Goal: Task Accomplishment & Management: Use online tool/utility

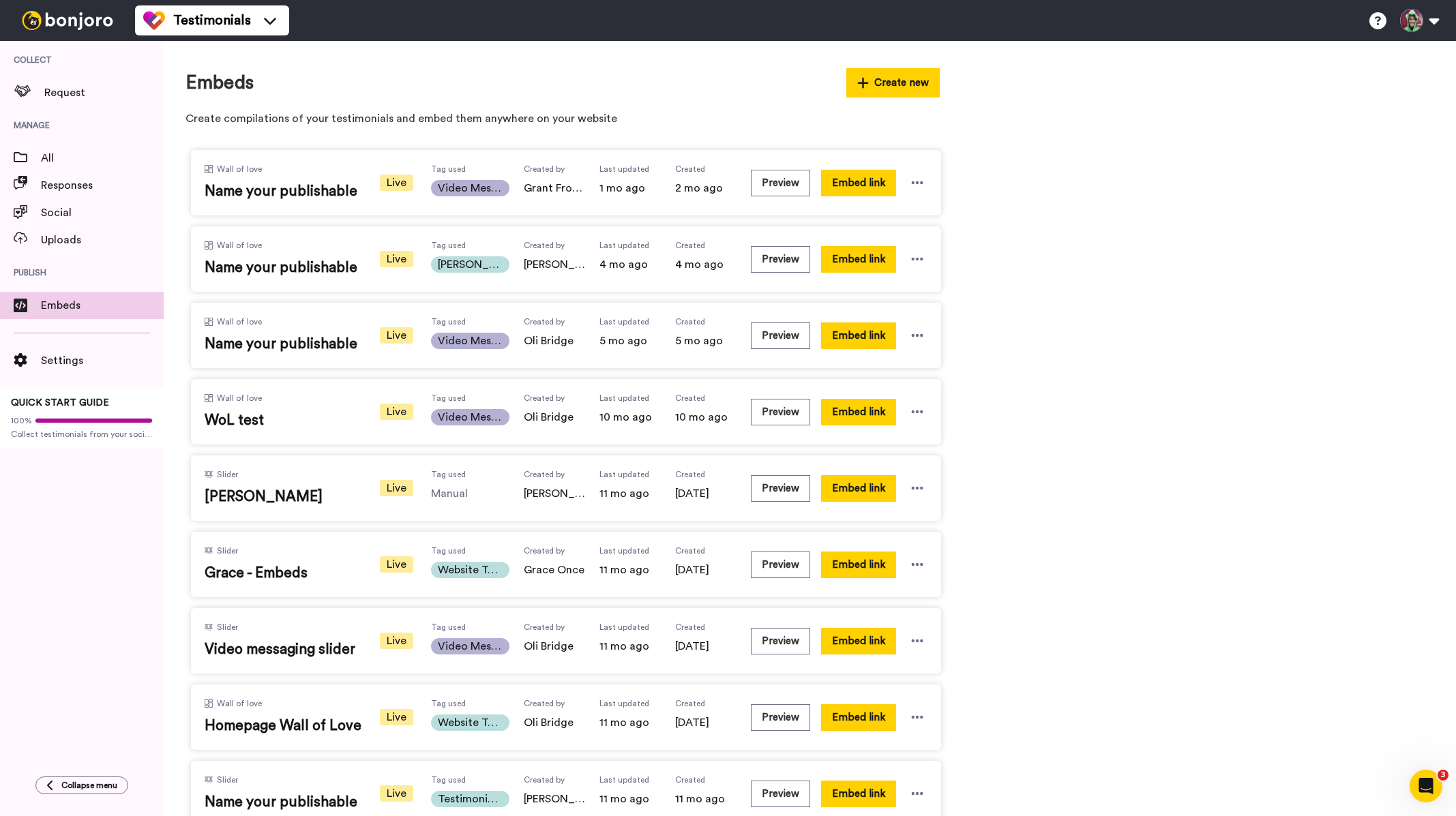
click at [68, 20] on img at bounding box center [68, 20] width 103 height 19
click at [71, 164] on span "All" at bounding box center [103, 158] width 123 height 16
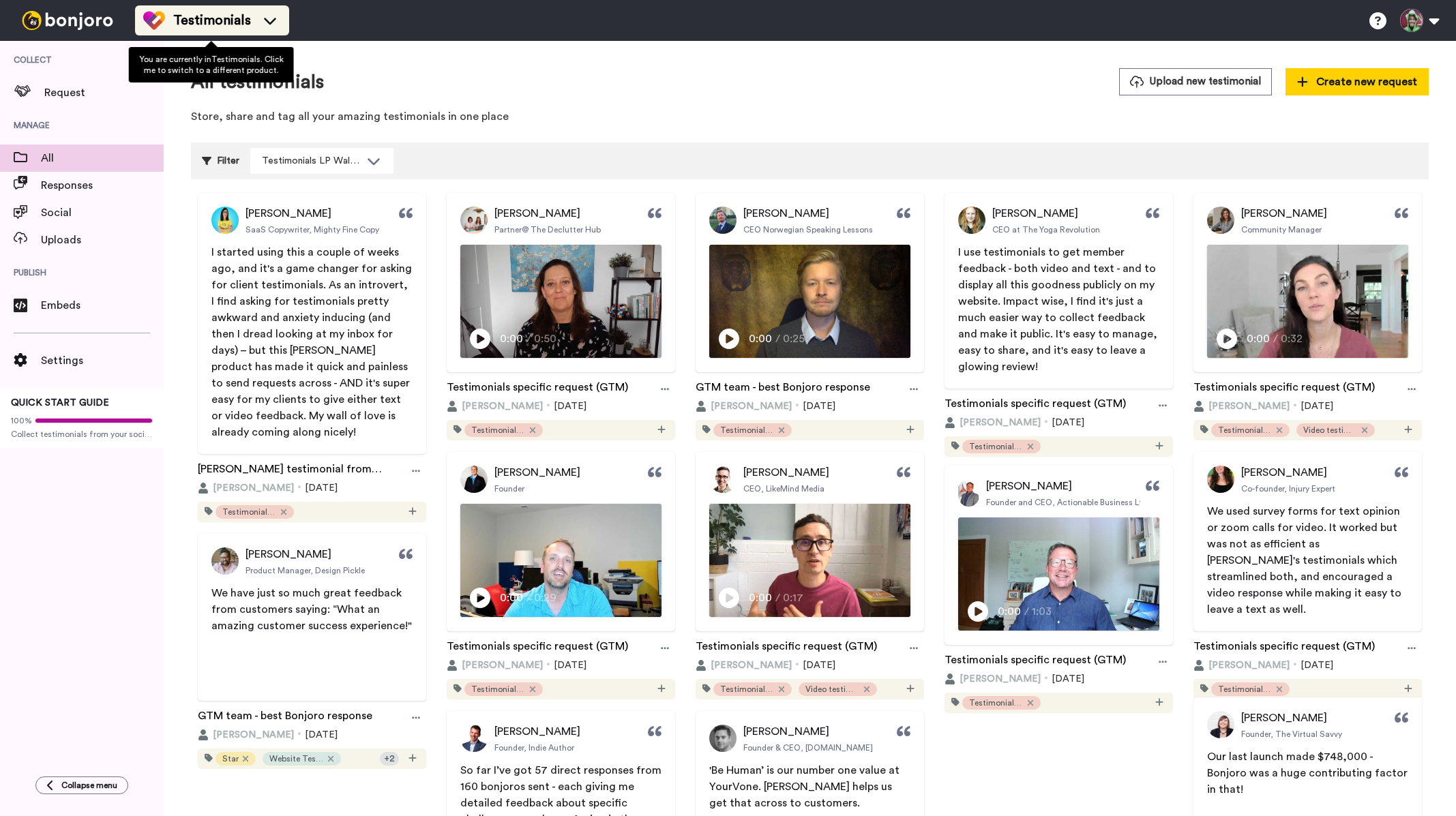
click at [220, 26] on span "Testimonials" at bounding box center [212, 20] width 78 height 19
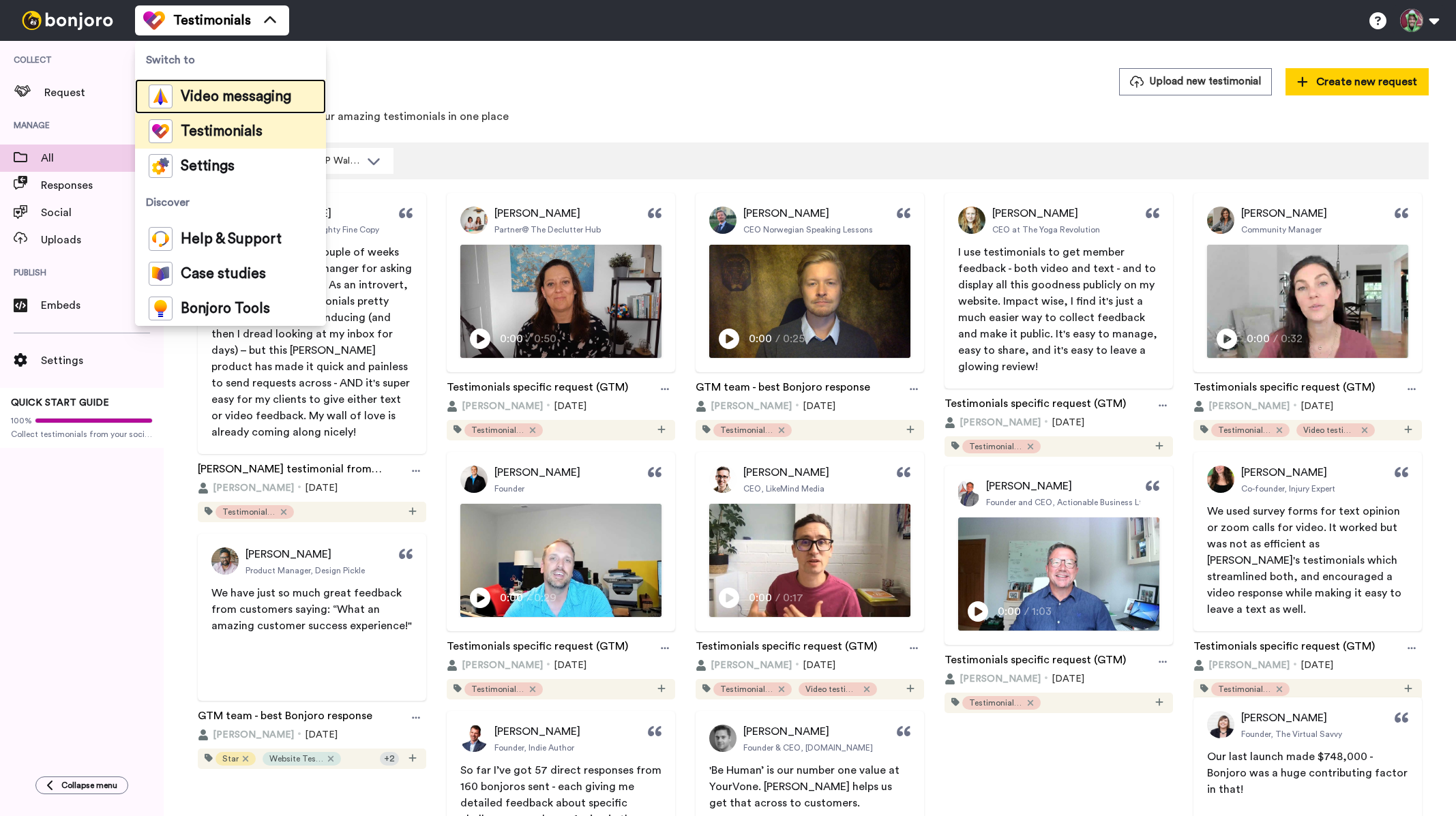
click at [211, 89] on div "Video messaging" at bounding box center [220, 96] width 143 height 24
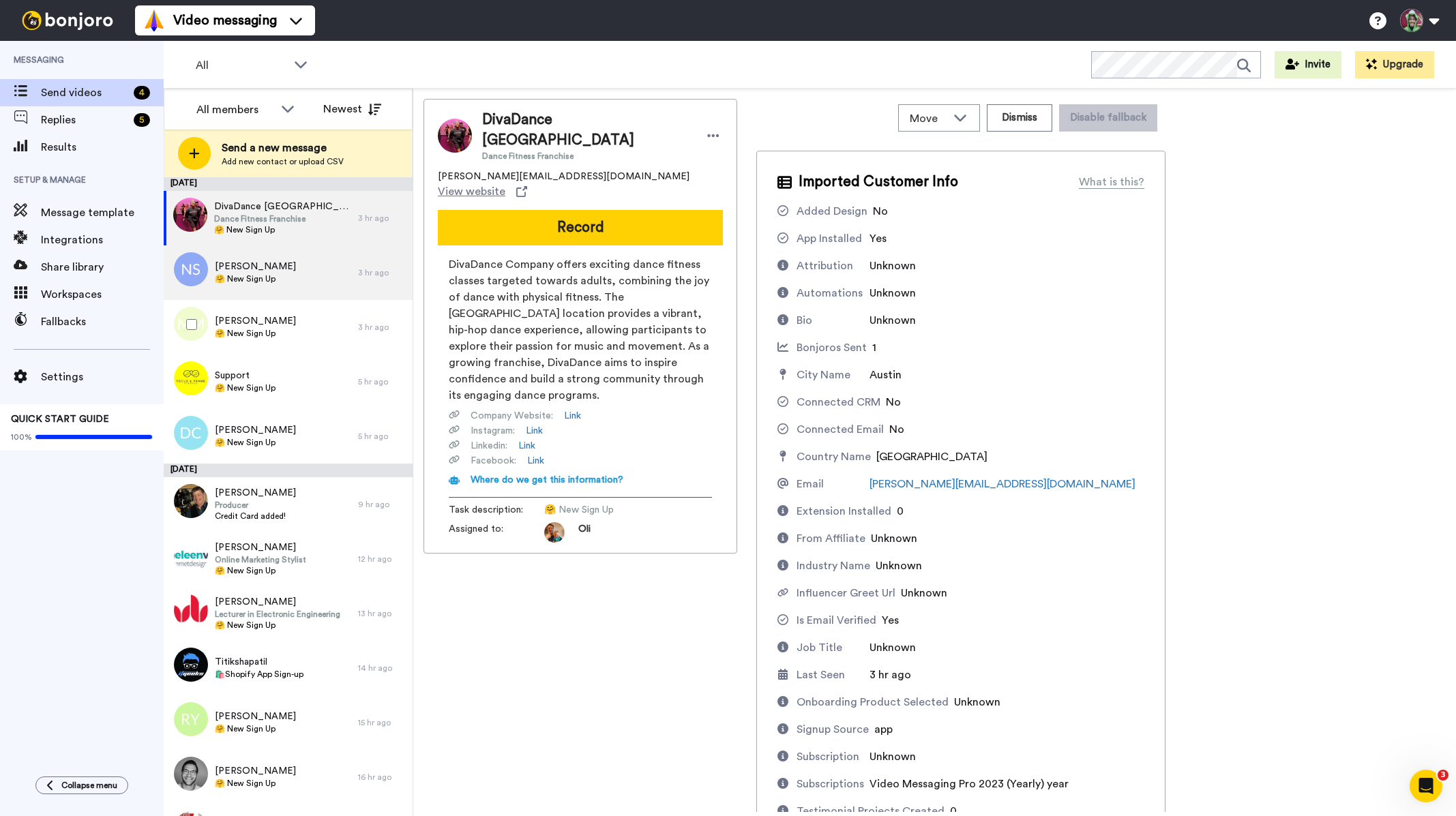
click at [287, 293] on div "Norbert Solder 🤗 New Sign Up" at bounding box center [261, 273] width 194 height 55
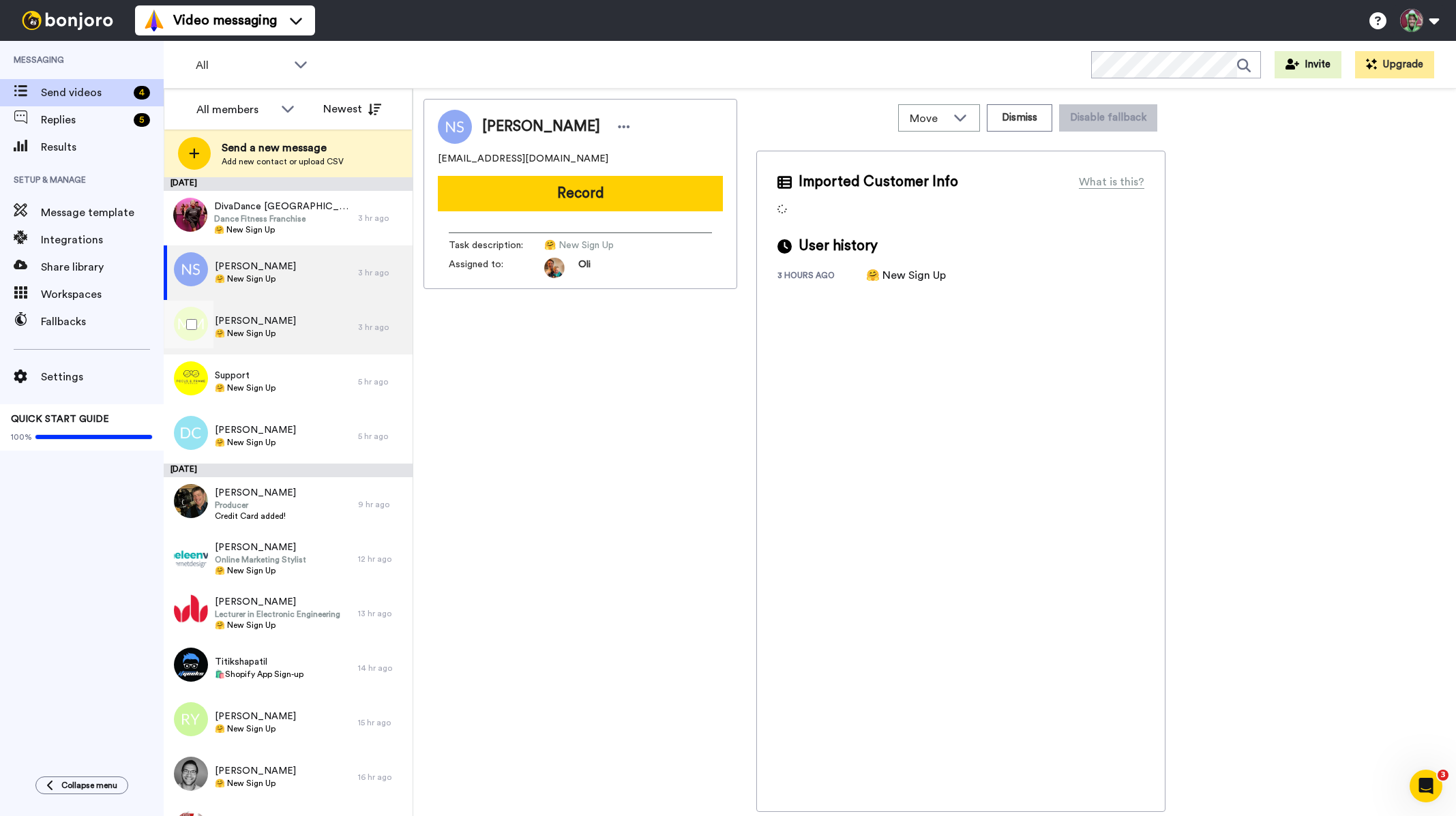
click at [289, 326] on div "Margarete Miller 🤗 New Sign Up" at bounding box center [261, 327] width 194 height 55
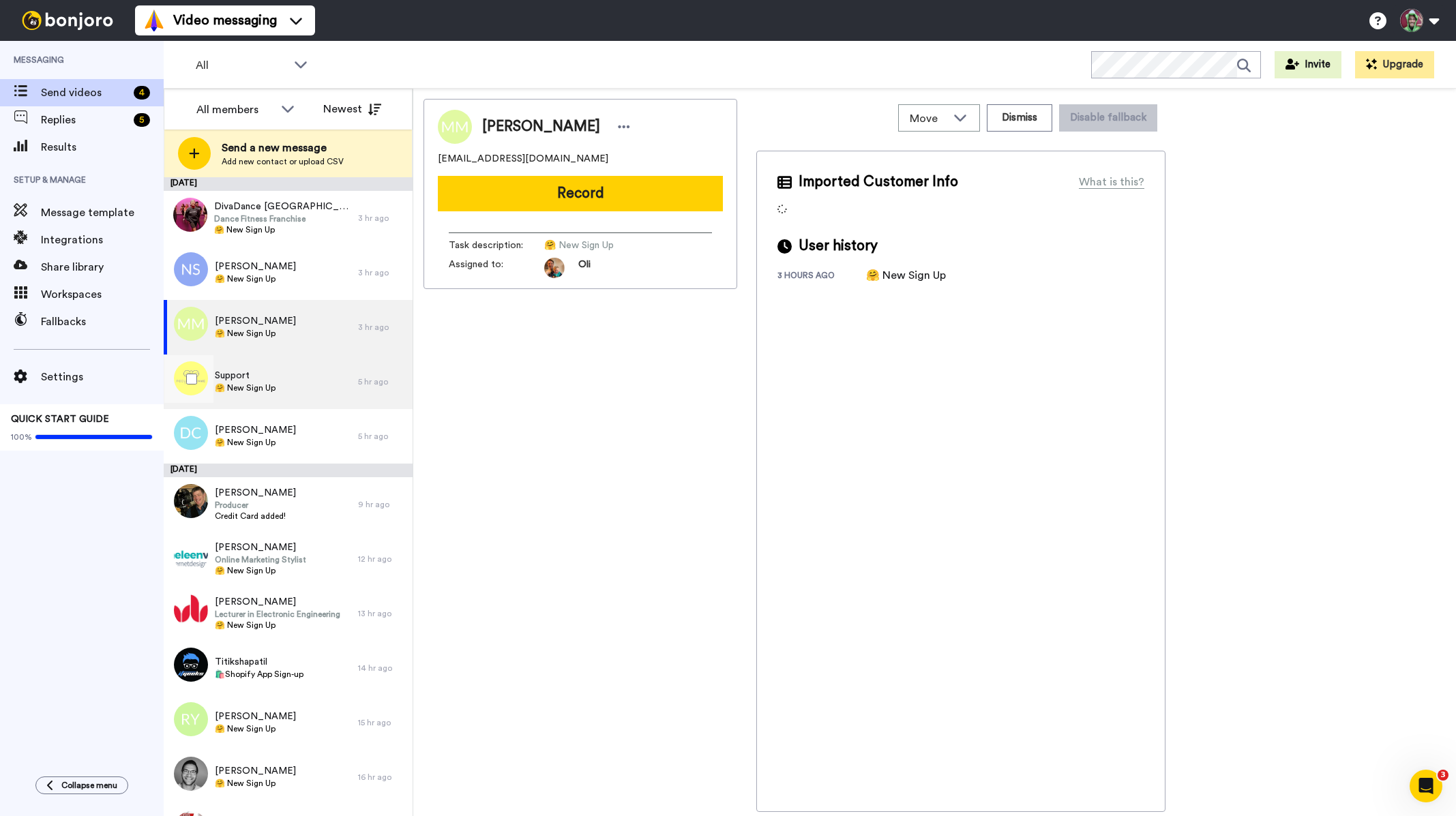
click at [271, 392] on span "🤗 New Sign Up" at bounding box center [245, 387] width 60 height 11
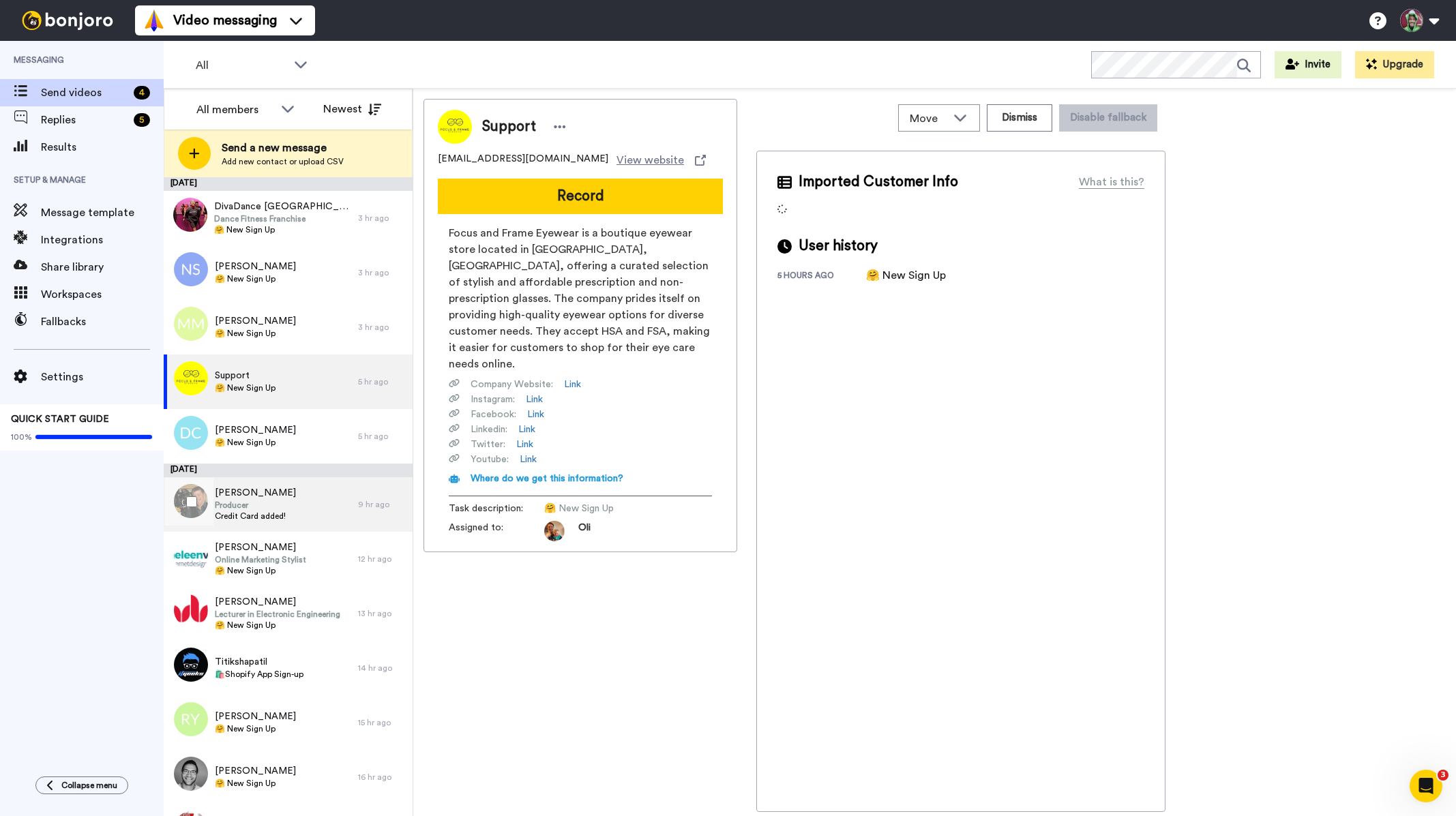
click at [290, 492] on div "Kyle Justice Producer Credit Card added!" at bounding box center [261, 505] width 194 height 55
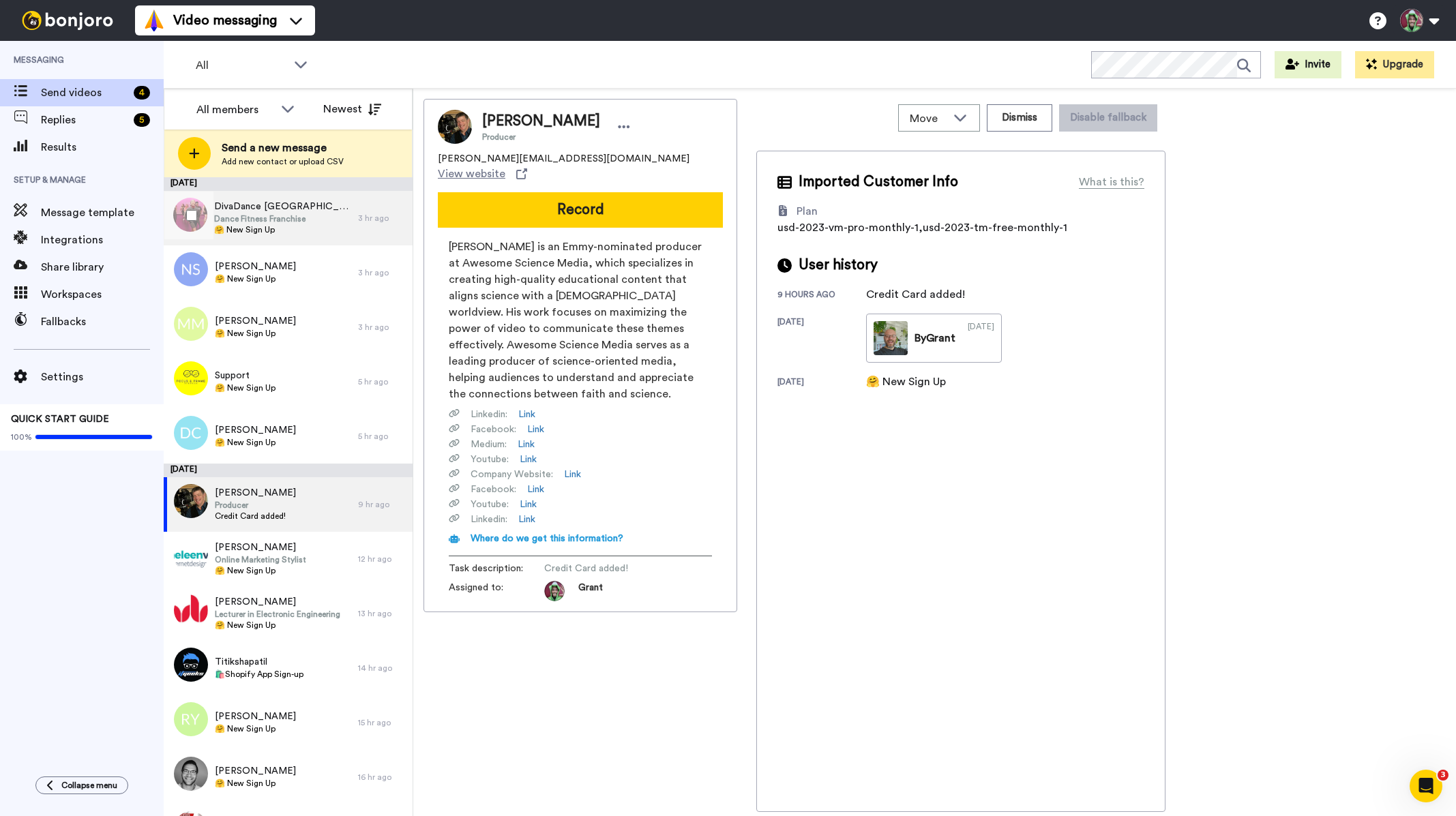
click at [288, 211] on span "DivaDance Hays County" at bounding box center [283, 206] width 137 height 14
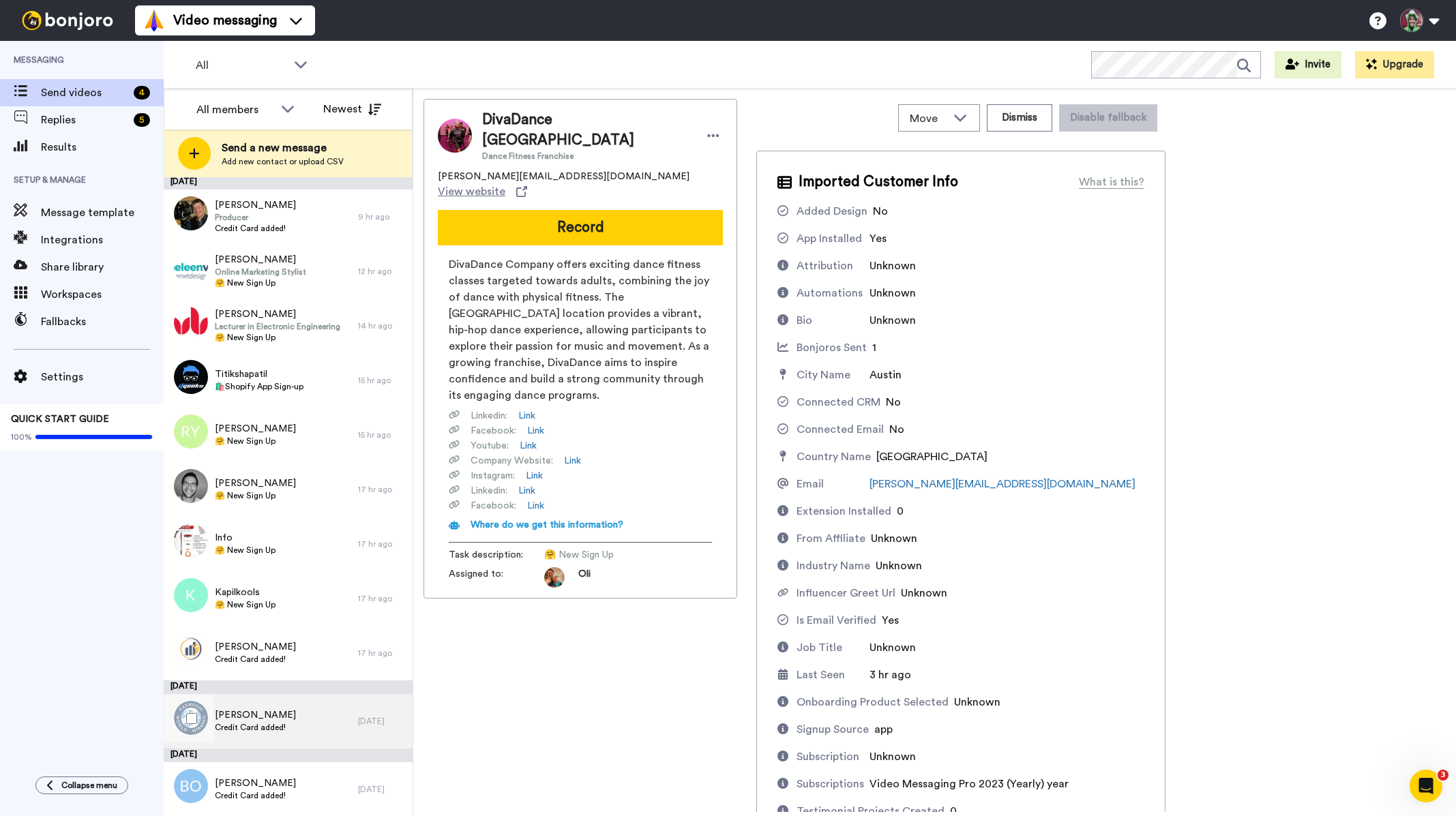
scroll to position [288, 0]
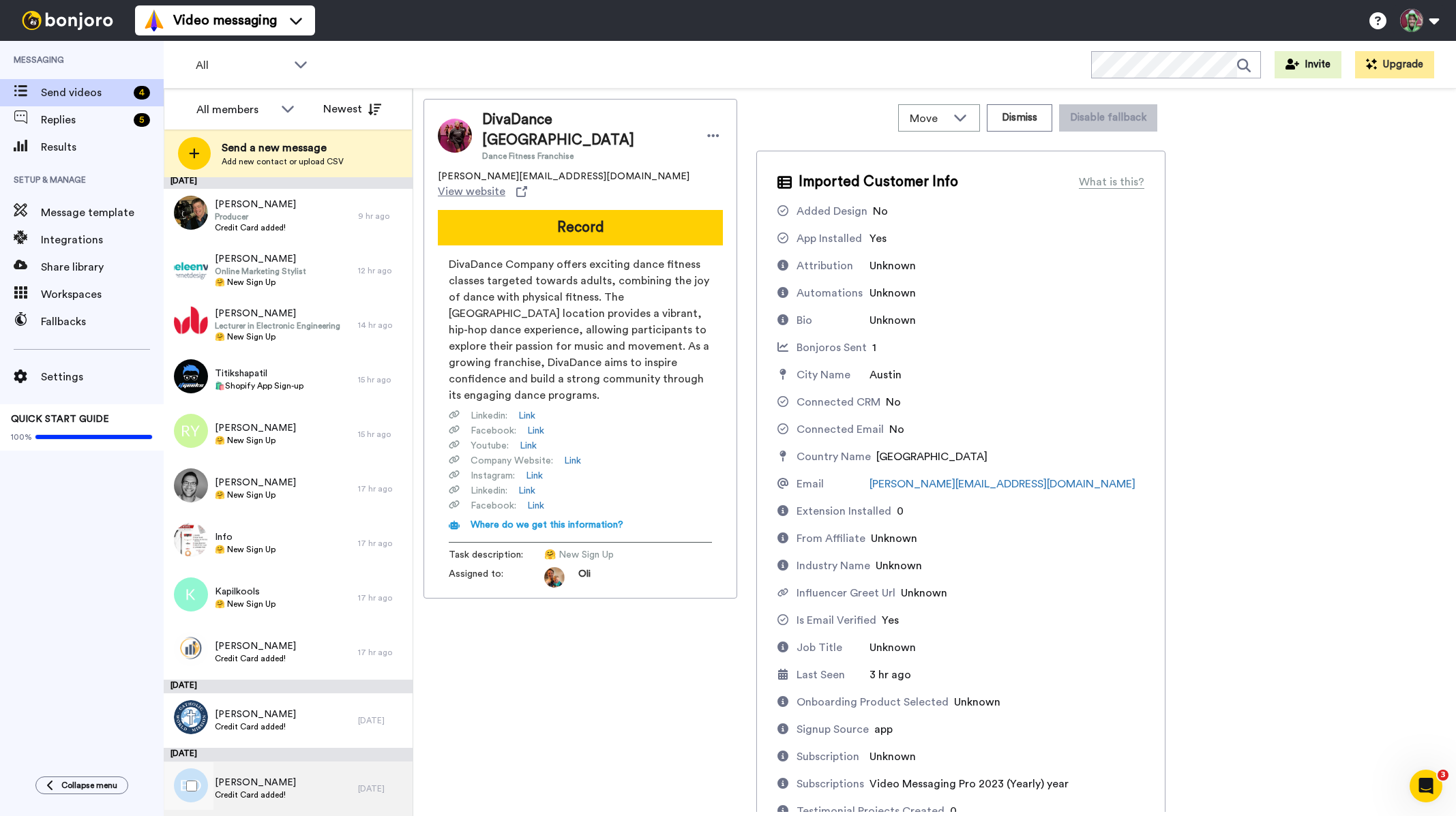
click at [262, 771] on div "Bridget OBrien Credit Card added!" at bounding box center [261, 789] width 194 height 55
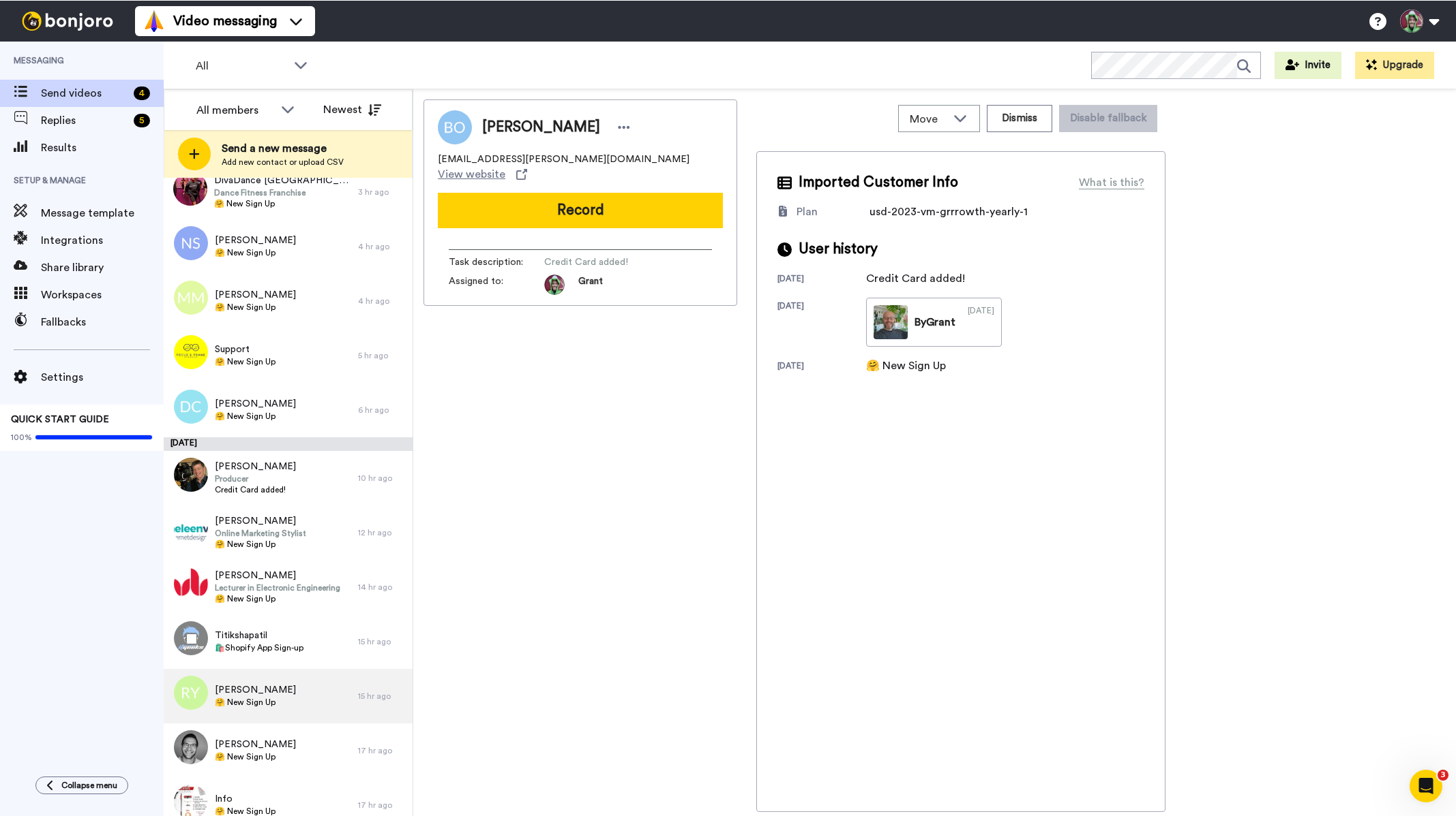
scroll to position [16, 0]
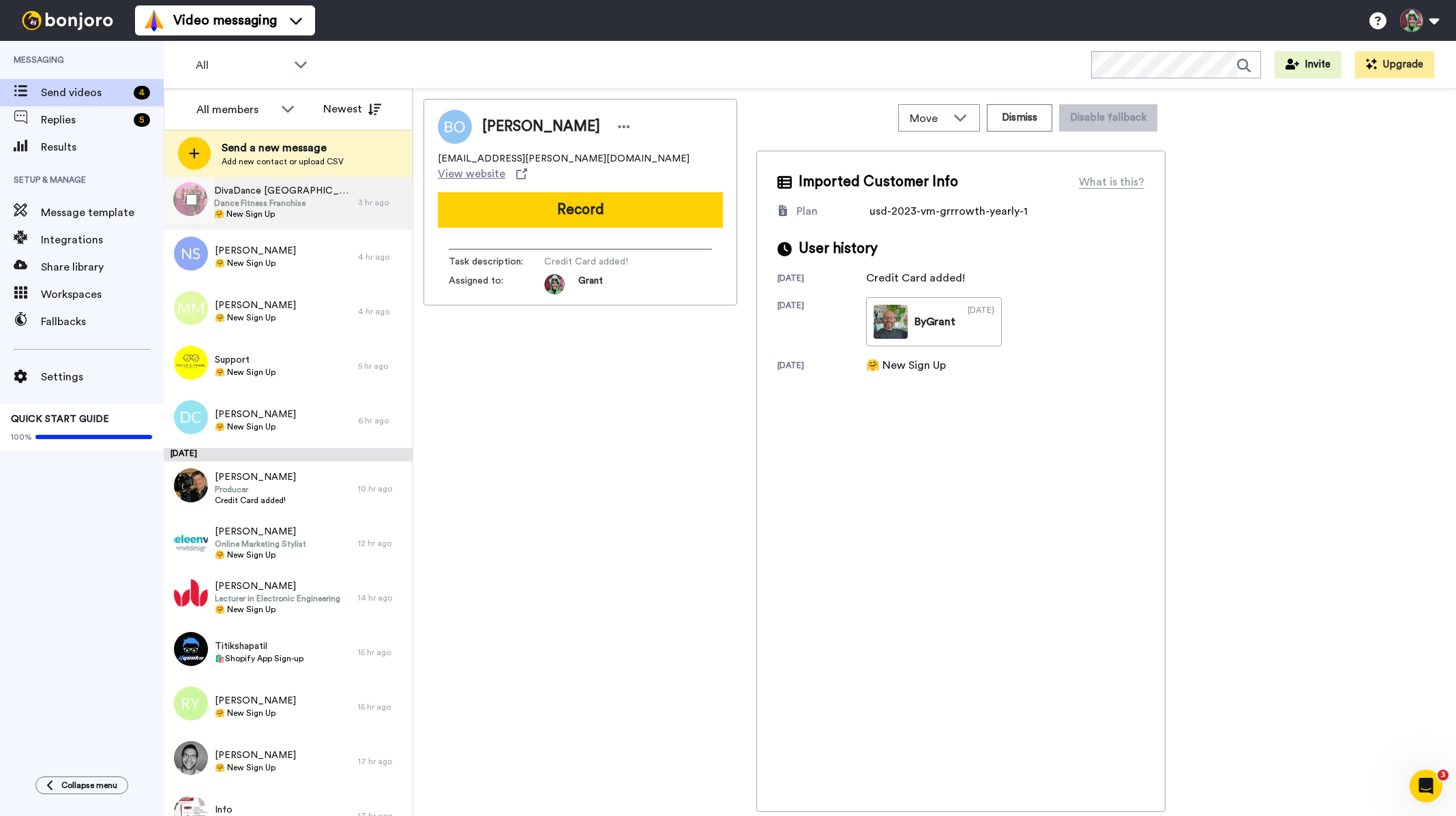
click at [287, 203] on span "Dance Fitness Franchise" at bounding box center [283, 203] width 137 height 11
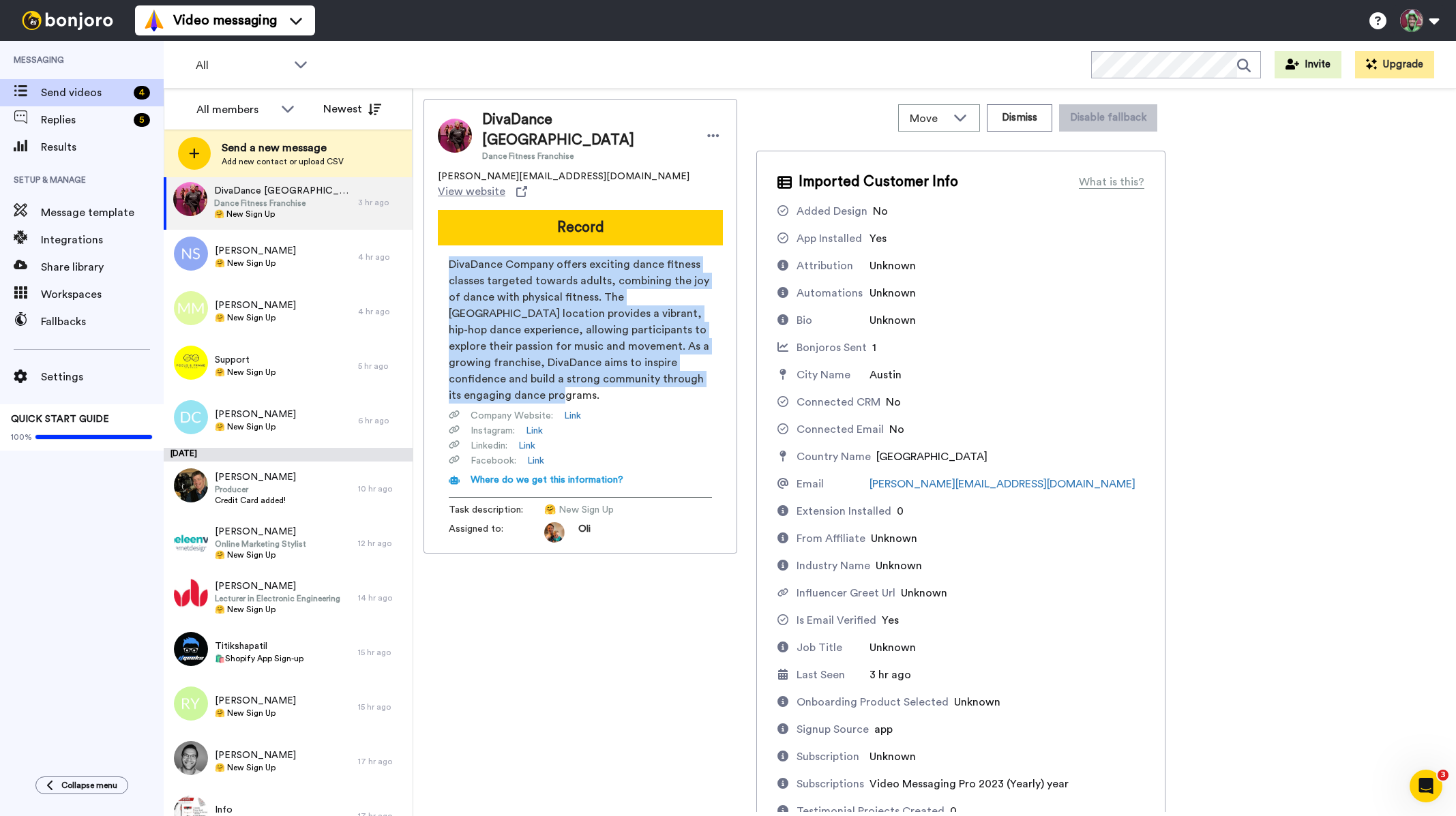
drag, startPoint x: 538, startPoint y: 362, endPoint x: 431, endPoint y: 235, distance: 166.1
click at [431, 235] on div "DivaDance Hays County Dance Fitness Franchise hays@divadancecompany.com View we…" at bounding box center [580, 326] width 313 height 454
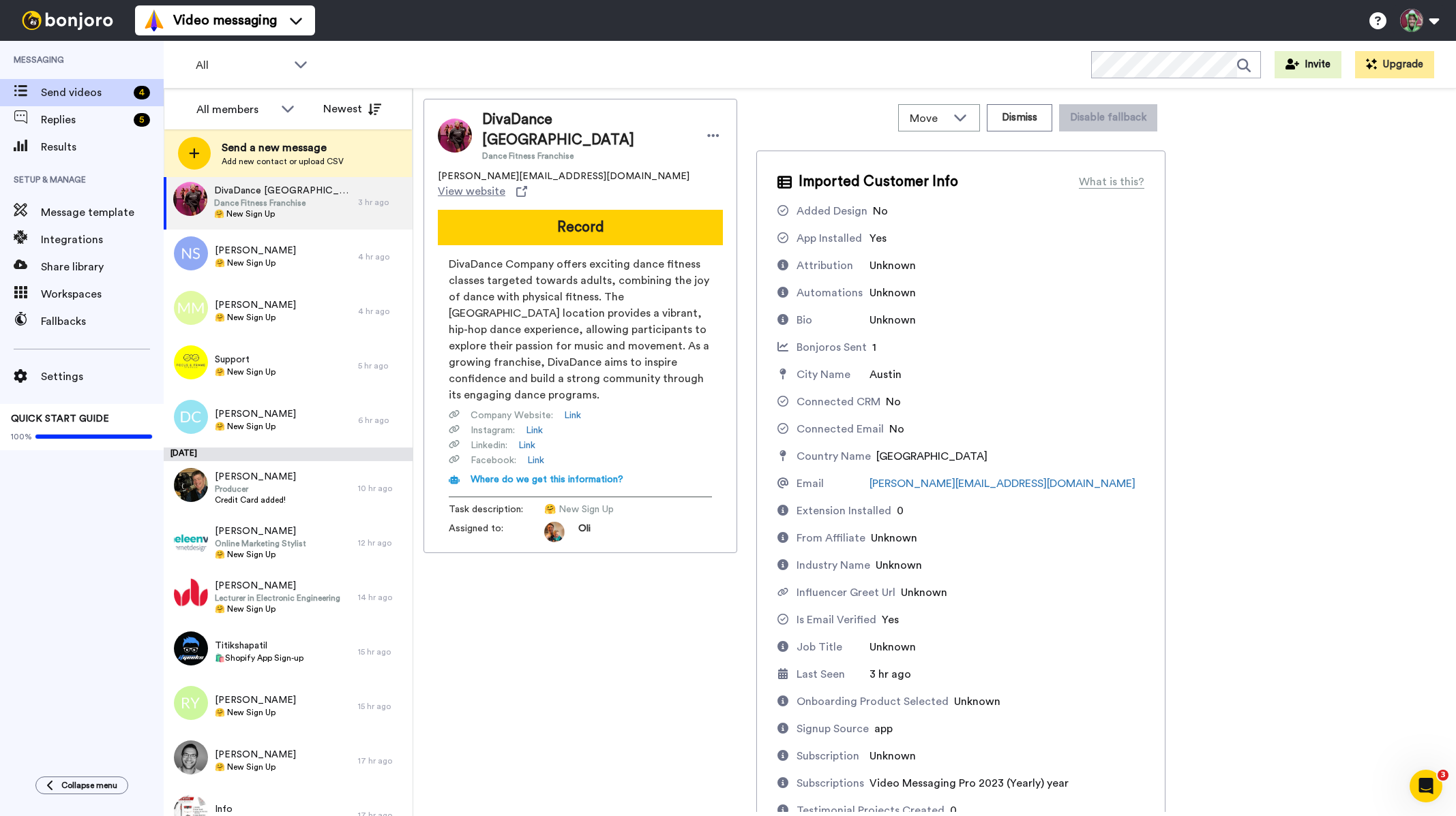
drag, startPoint x: 662, startPoint y: 621, endPoint x: 637, endPoint y: 243, distance: 378.8
click at [663, 620] on div "DivaDance Hays County Dance Fitness Franchise hays@divadancecompany.com View we…" at bounding box center [580, 455] width 313 height 713
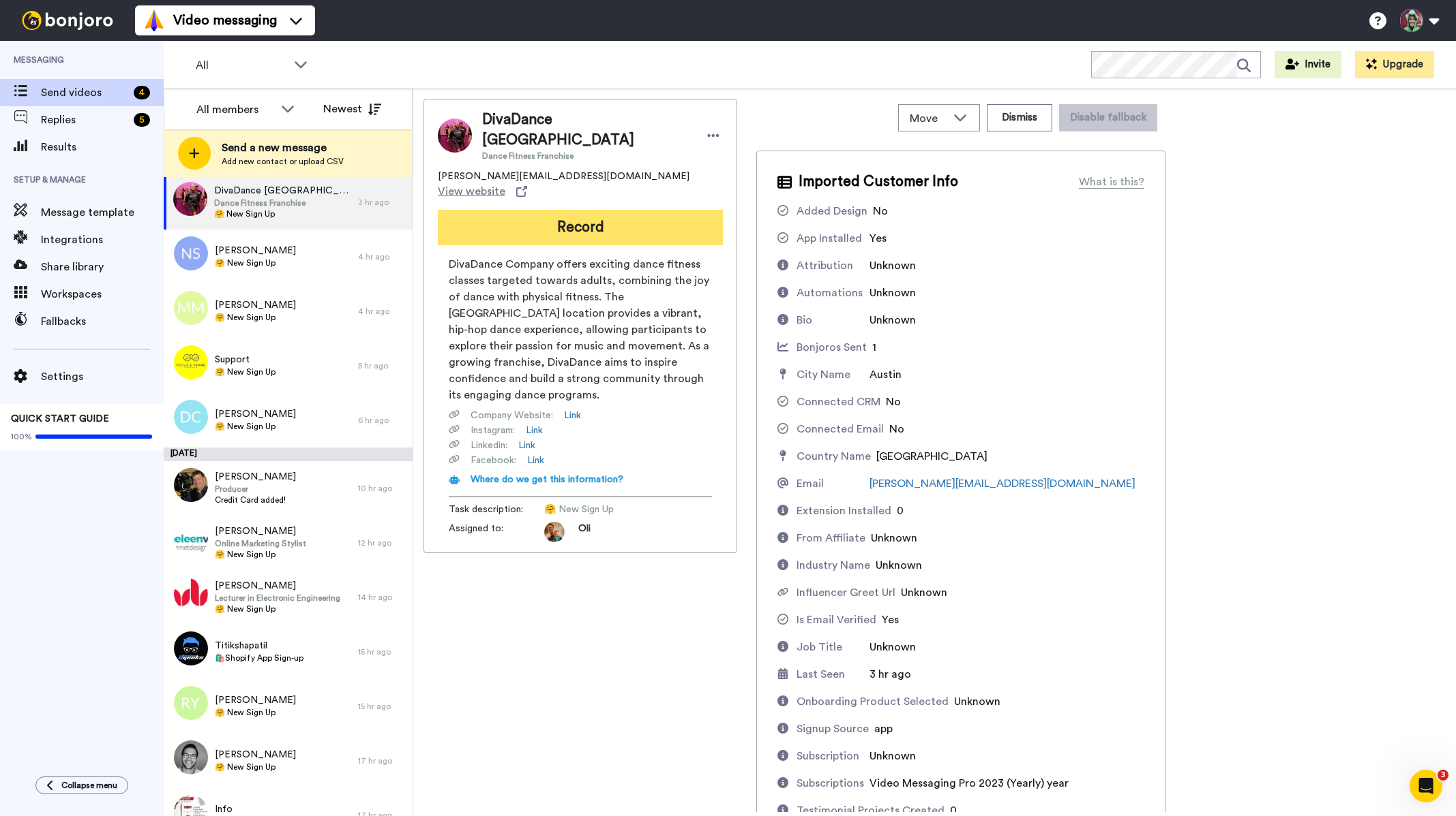
click at [571, 210] on button "Record" at bounding box center [580, 227] width 285 height 36
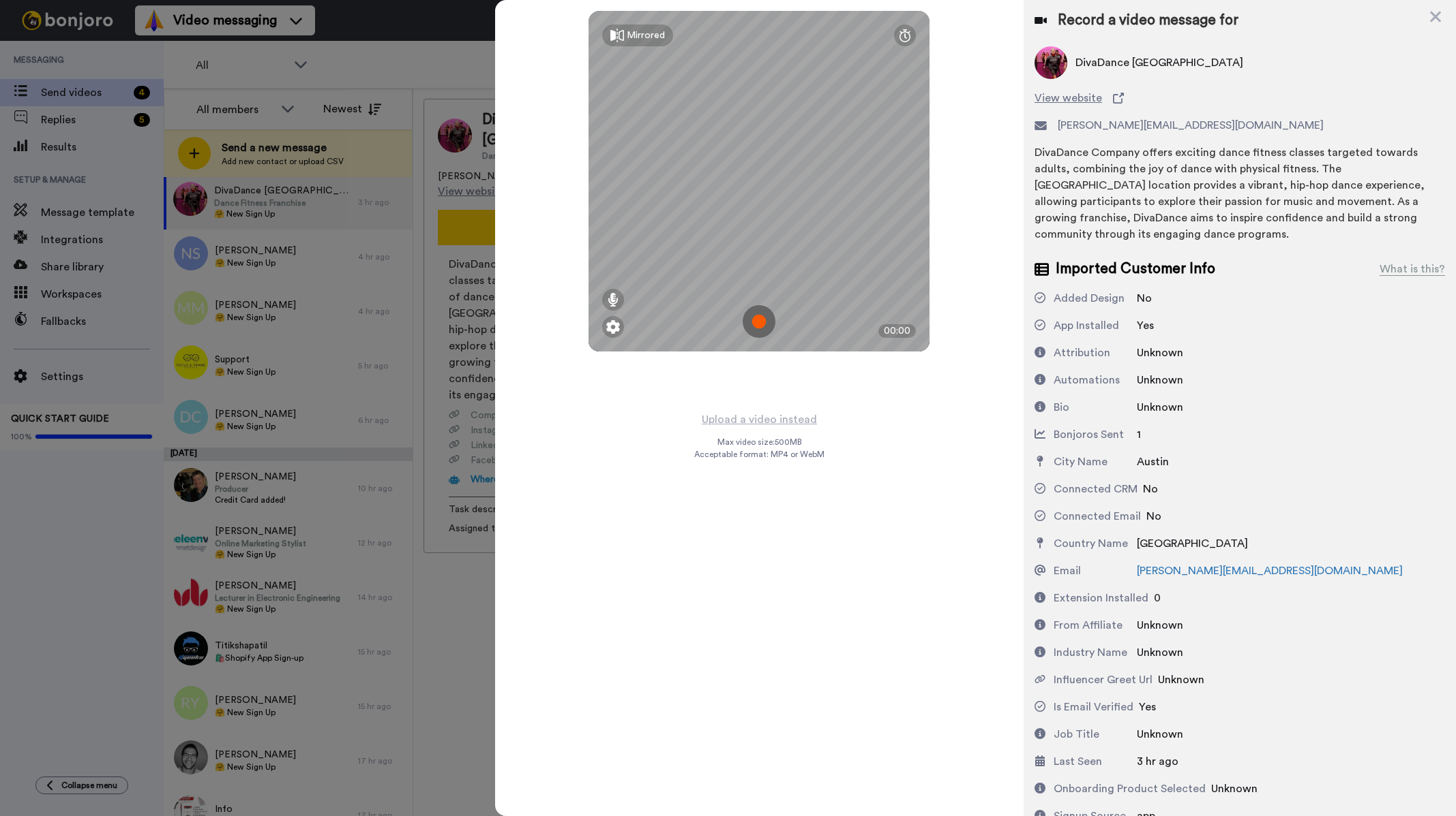
click at [767, 317] on img at bounding box center [759, 321] width 33 height 33
click at [750, 321] on img at bounding box center [759, 321] width 33 height 33
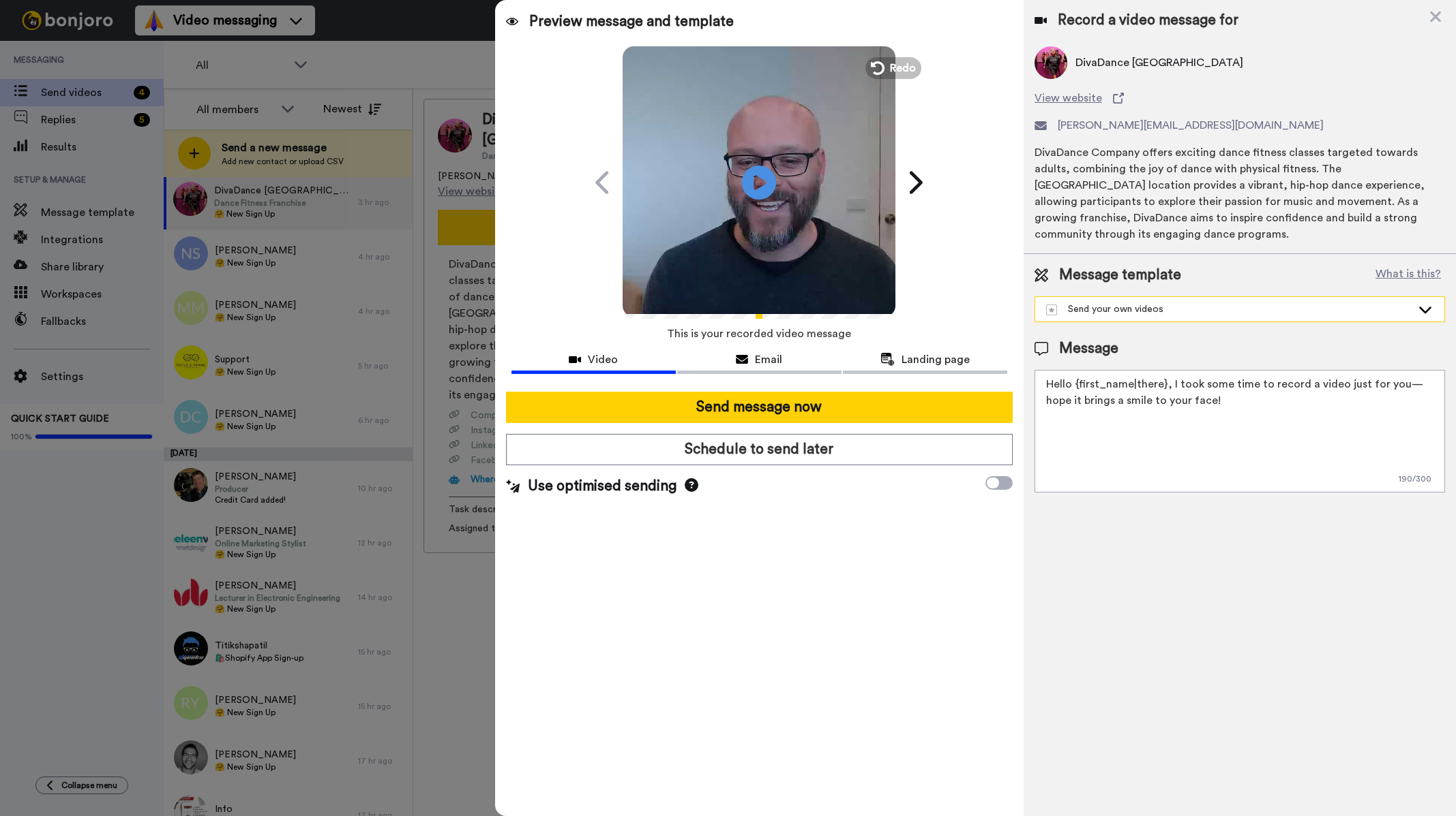
click at [1361, 307] on div "Send your own videos" at bounding box center [1228, 309] width 366 height 14
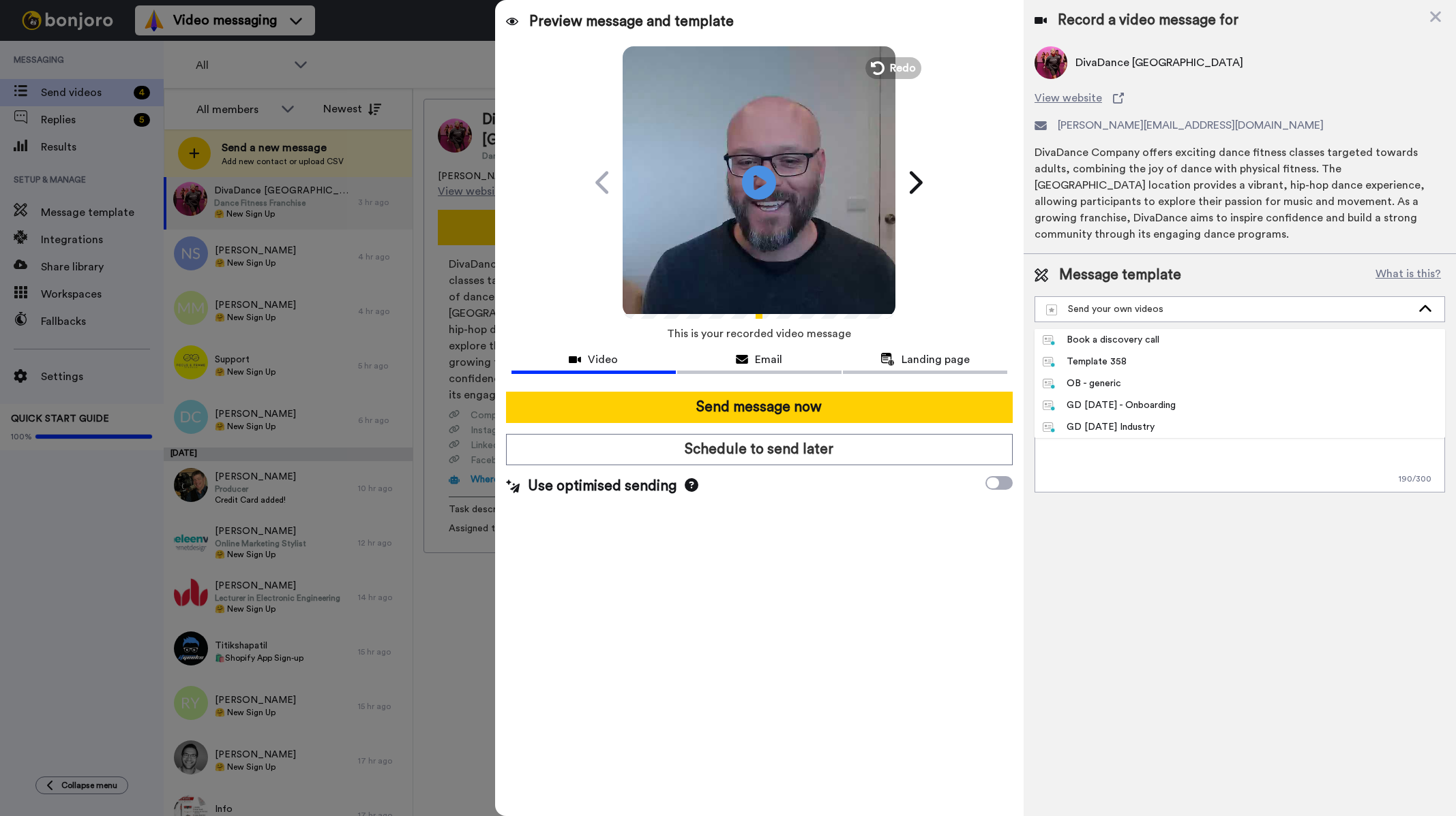
drag, startPoint x: 1164, startPoint y: 398, endPoint x: 1174, endPoint y: 399, distance: 10.0
click at [1164, 398] on div "GD May 25 - Onboarding" at bounding box center [1109, 405] width 133 height 14
type textarea "Hi {first_name|there}, saw you signed up & wanted to say hi from sunny Australi…"
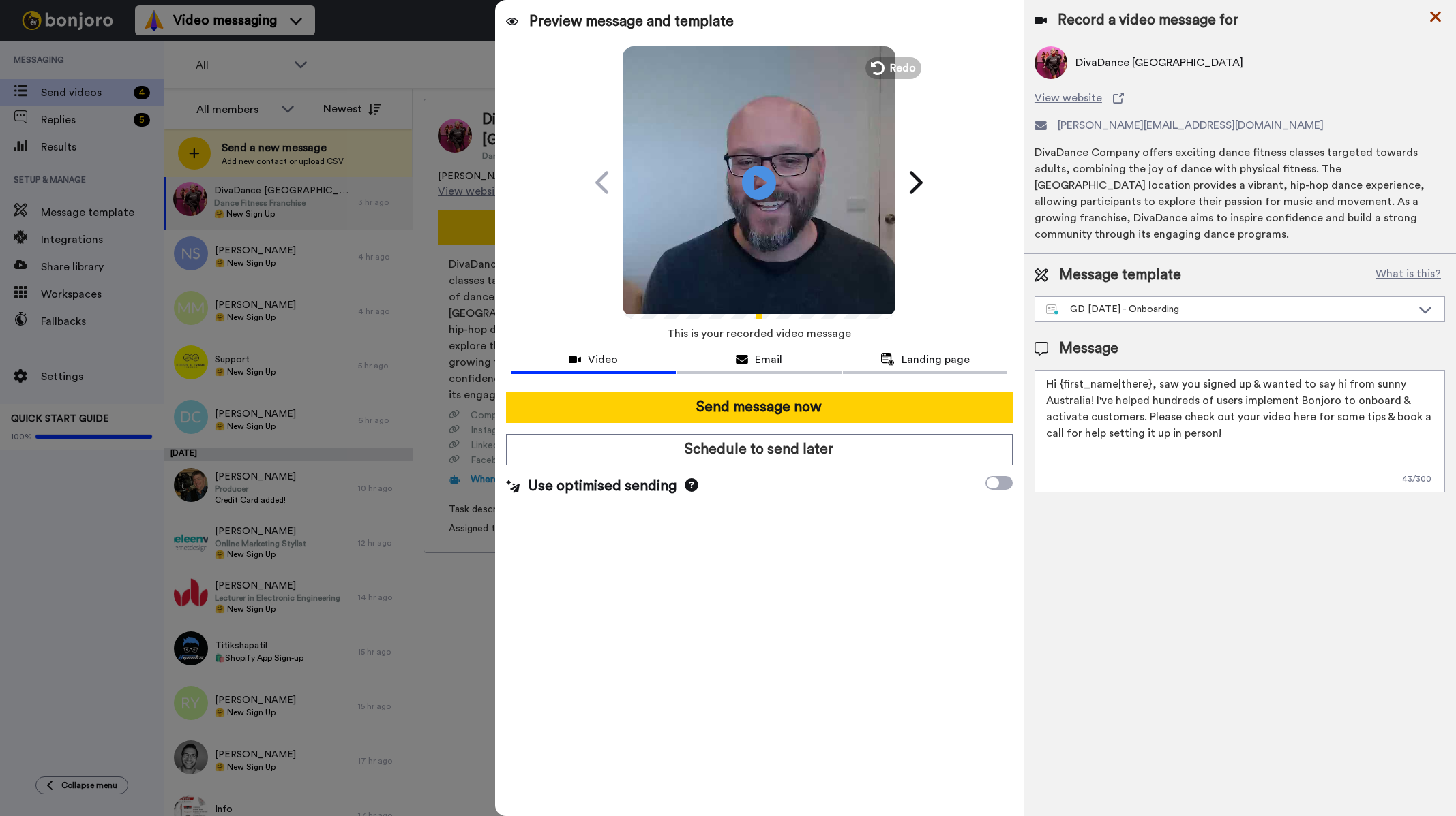
click at [1432, 15] on icon at bounding box center [1435, 17] width 11 height 11
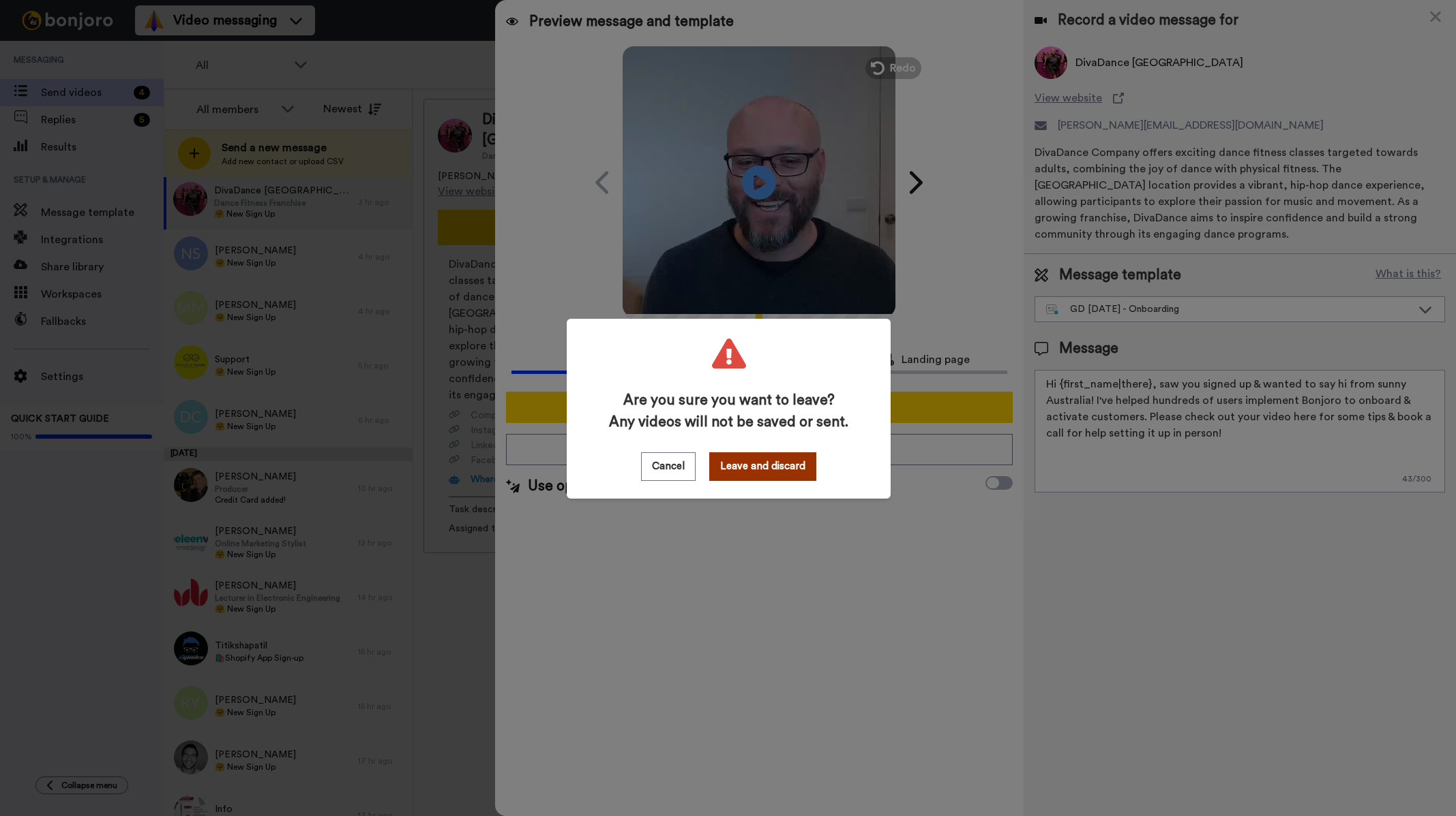
click at [739, 473] on button "Leave and discard" at bounding box center [762, 466] width 107 height 28
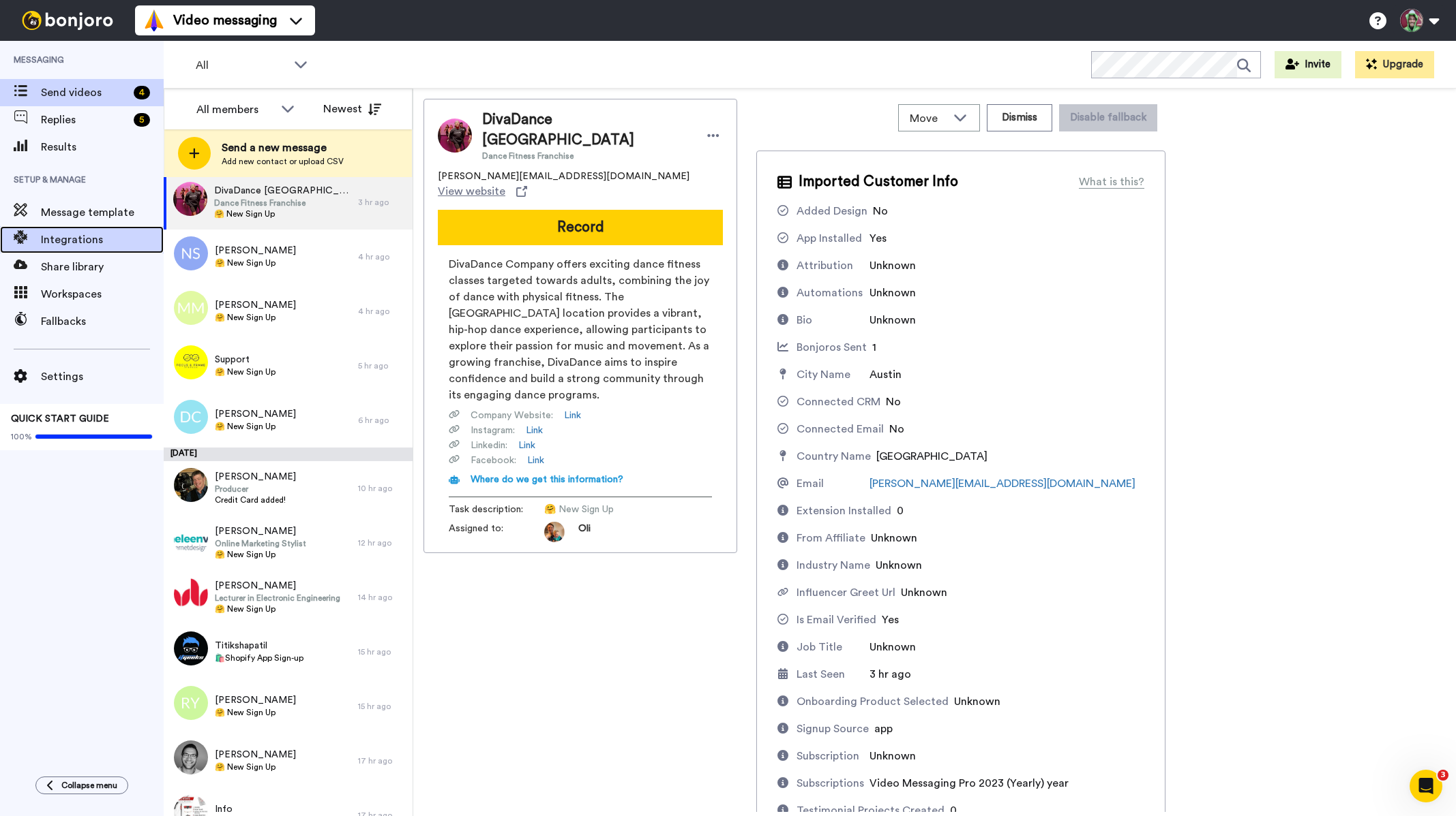
click at [83, 241] on span "Integrations" at bounding box center [103, 240] width 123 height 16
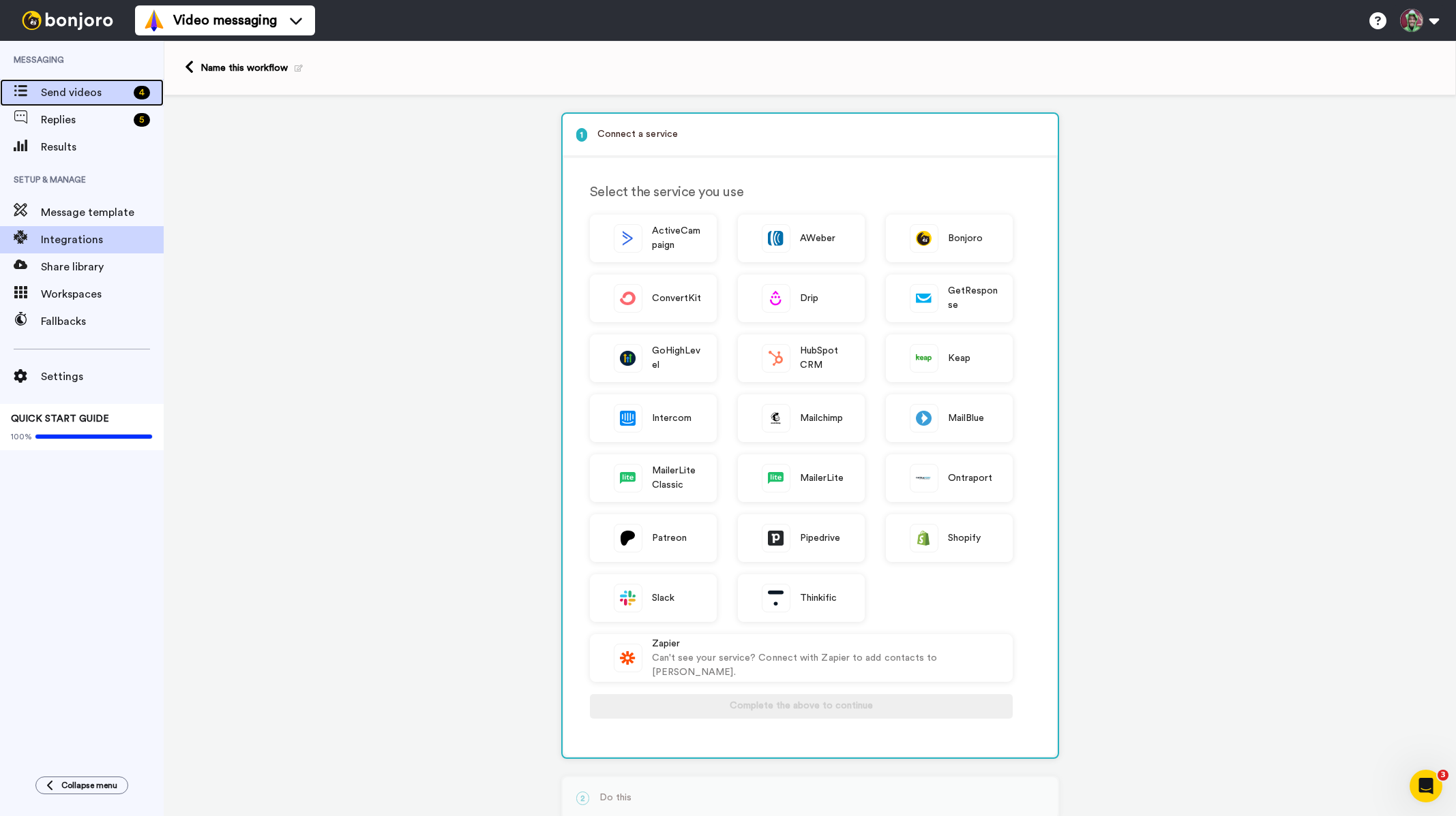
click at [86, 92] on span "Send videos" at bounding box center [84, 92] width 87 height 16
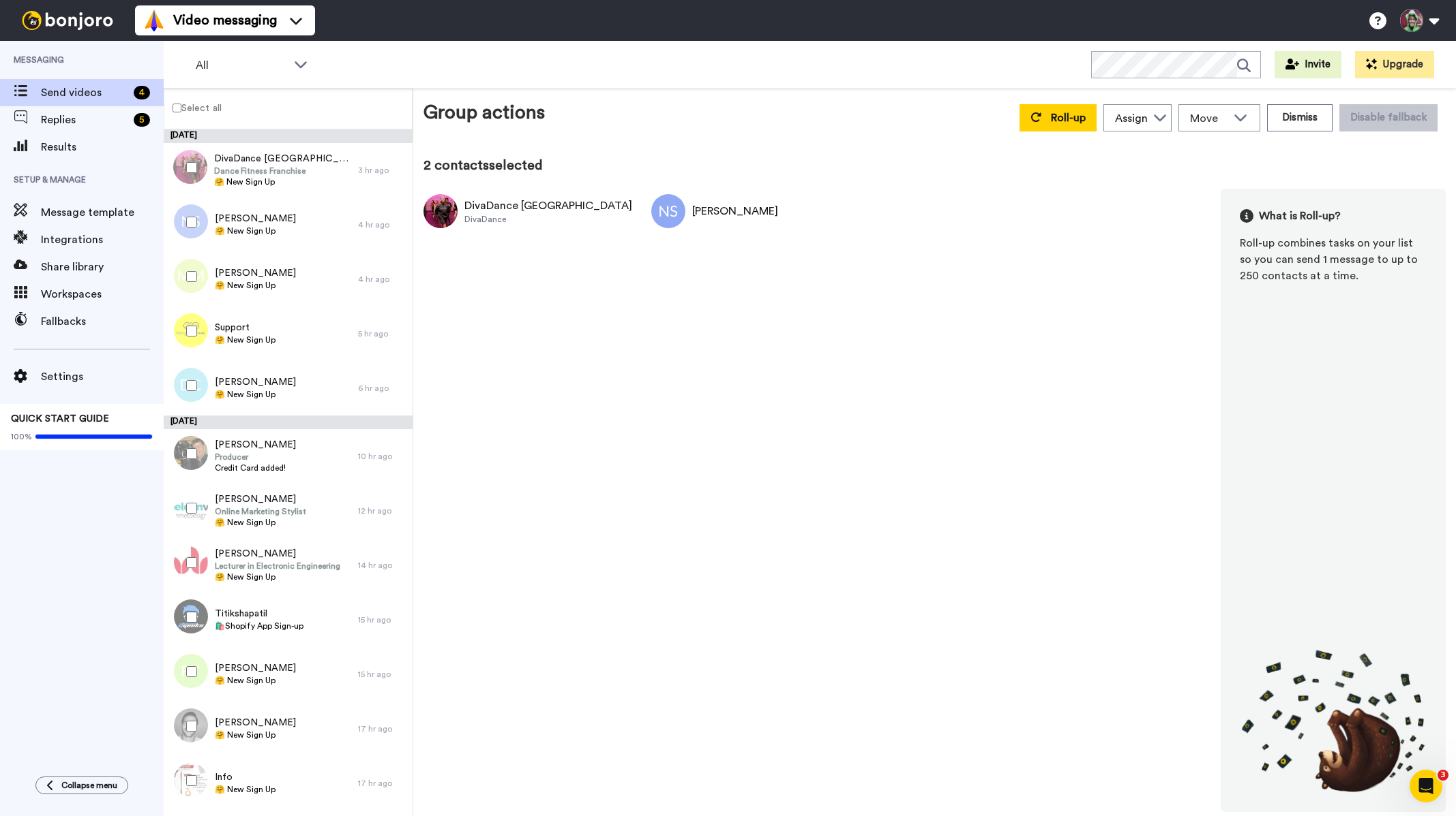
click at [197, 278] on div at bounding box center [189, 277] width 49 height 48
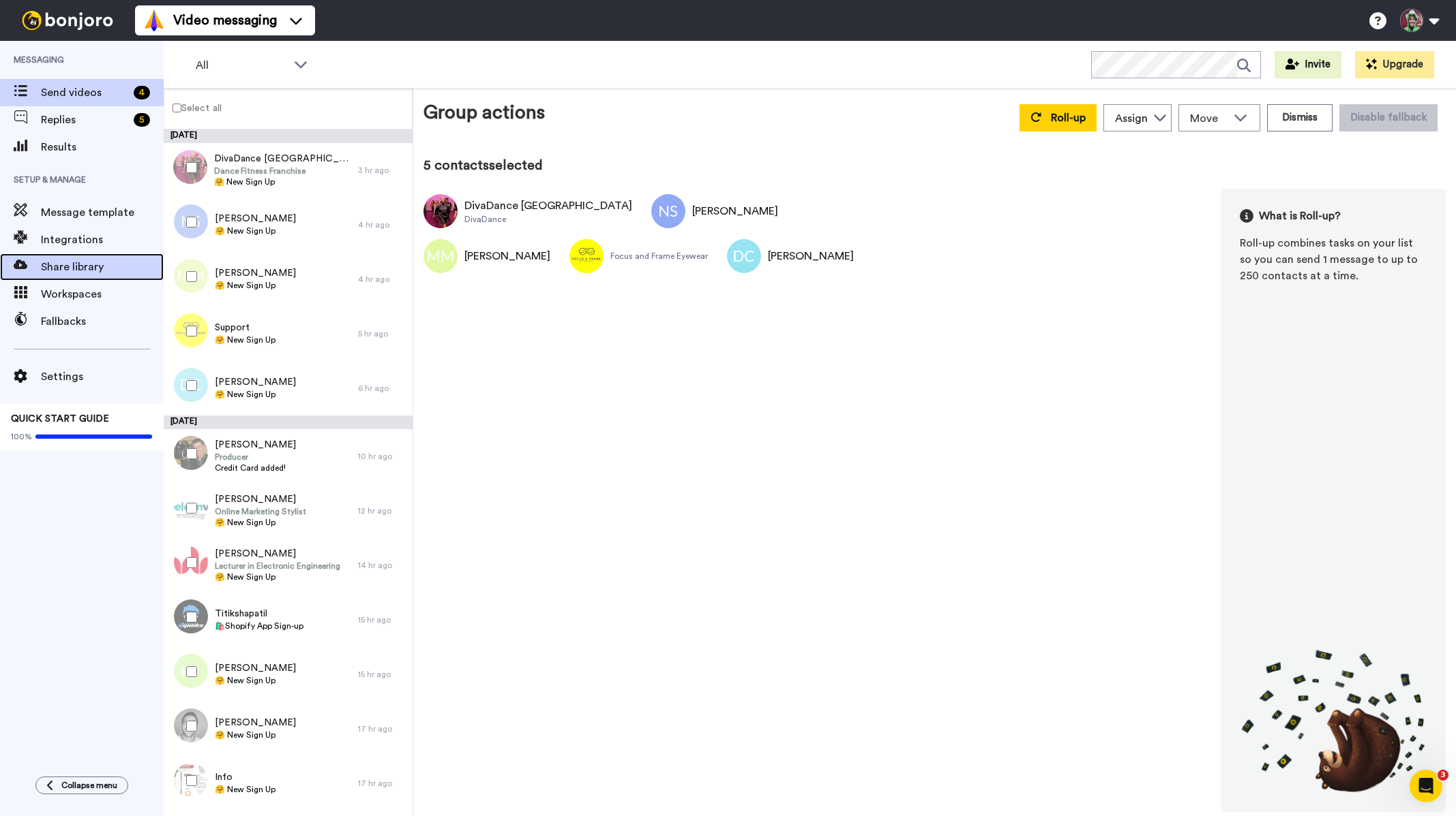
click at [87, 262] on span "Share library" at bounding box center [103, 267] width 123 height 16
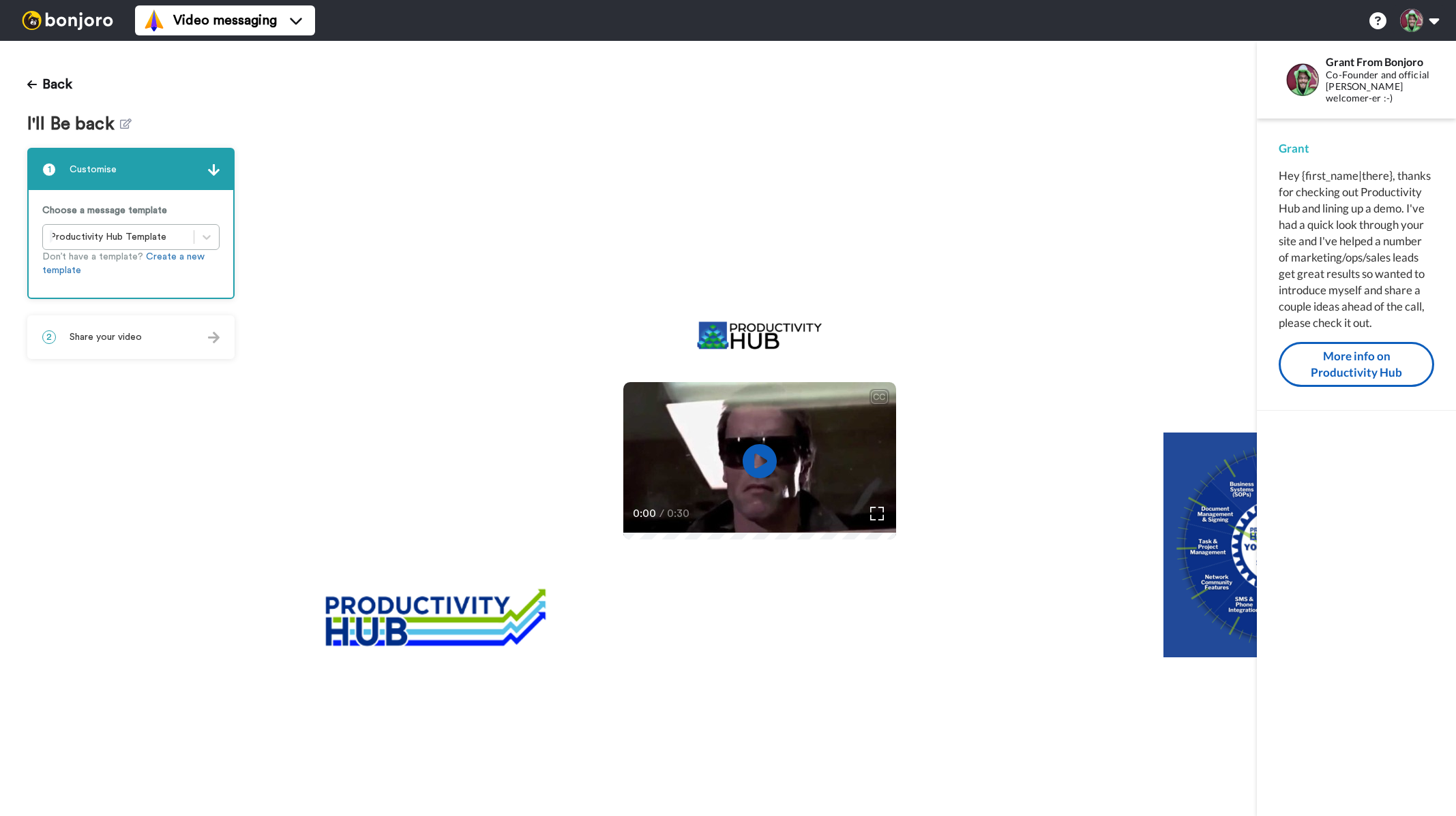
click at [131, 334] on span "Share your video" at bounding box center [105, 337] width 72 height 14
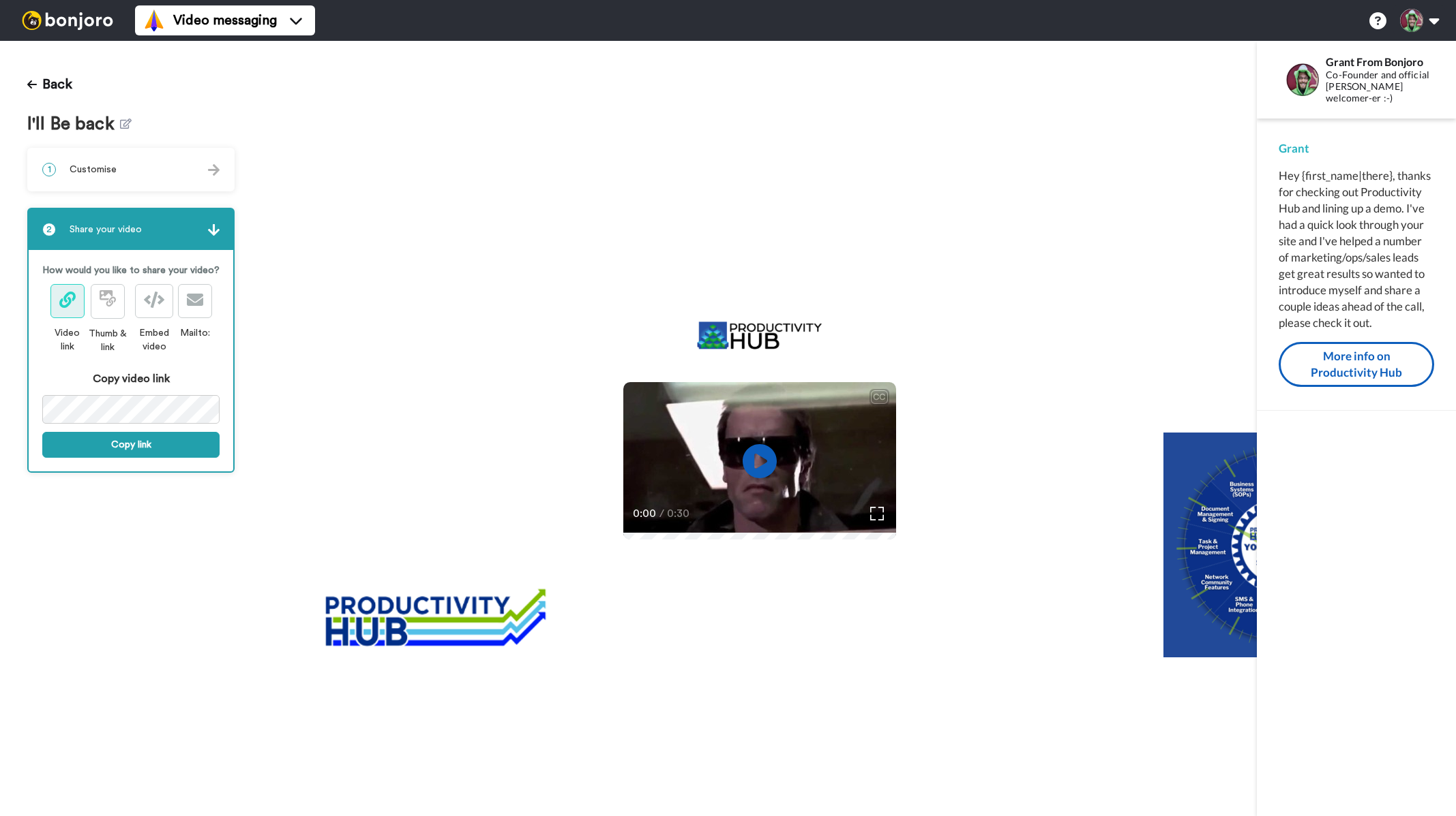
click at [67, 19] on img at bounding box center [68, 20] width 103 height 19
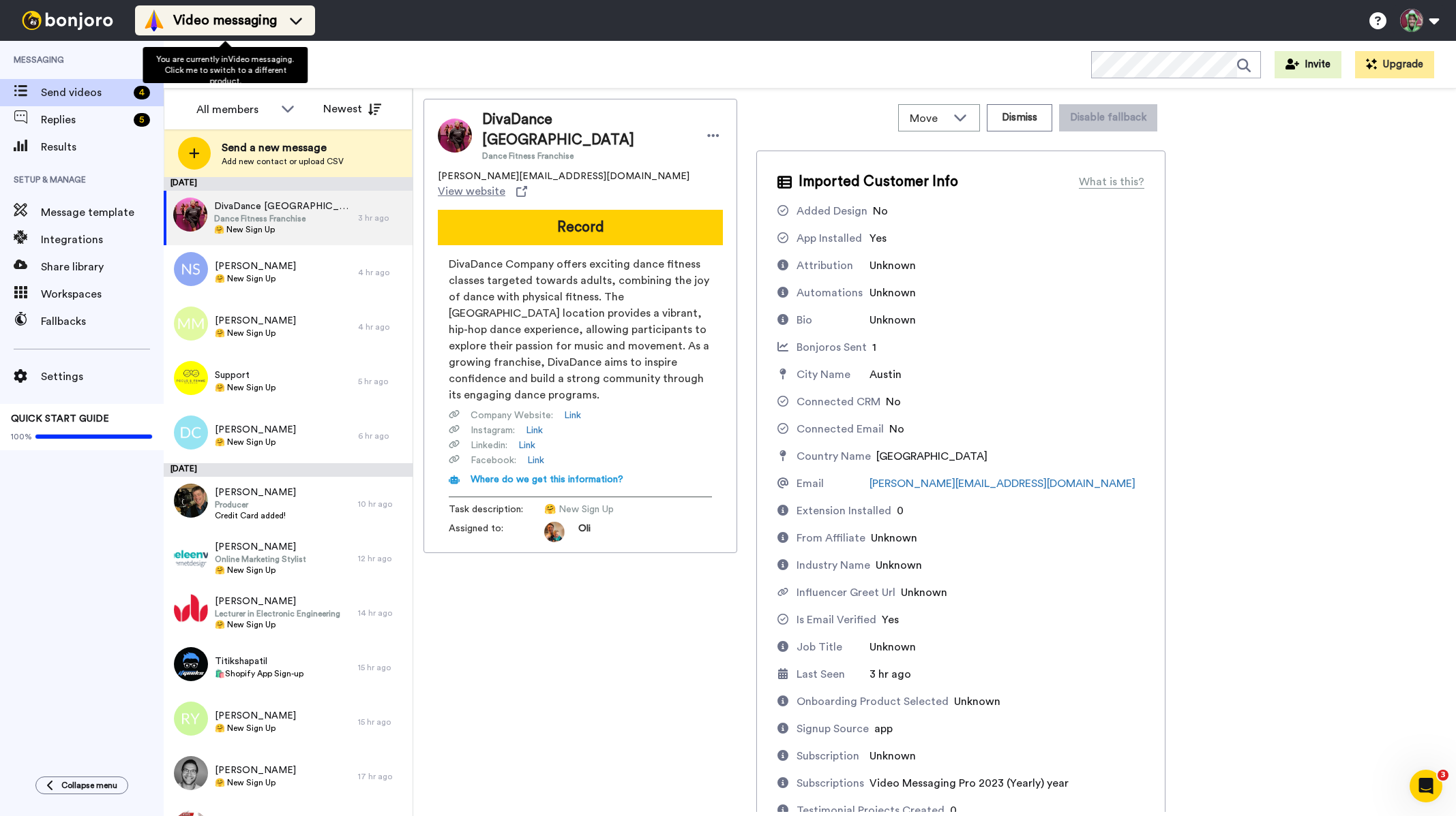
click at [274, 23] on span "Video messaging" at bounding box center [224, 20] width 104 height 19
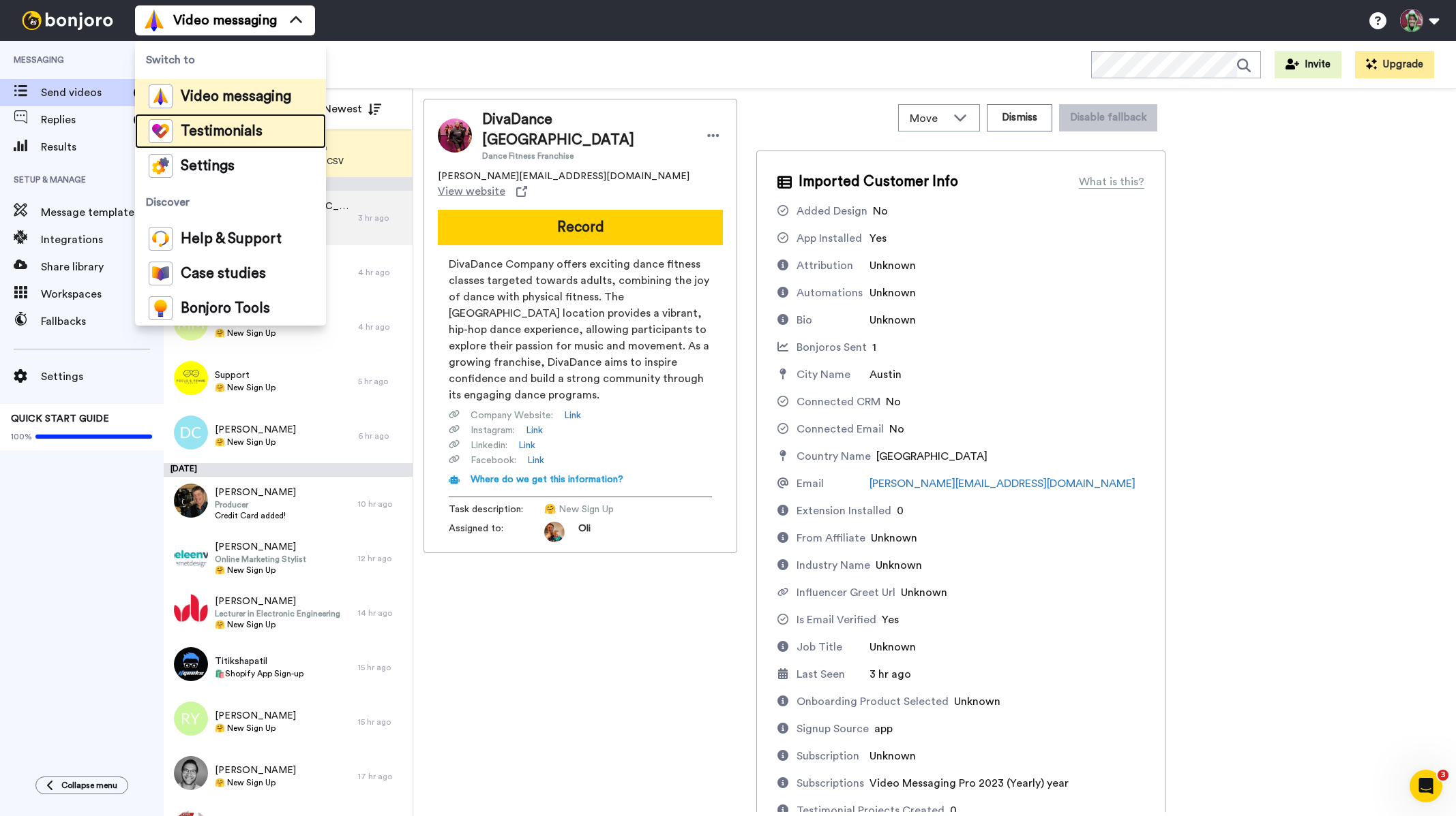
click at [244, 135] on span "Testimonials" at bounding box center [221, 131] width 82 height 14
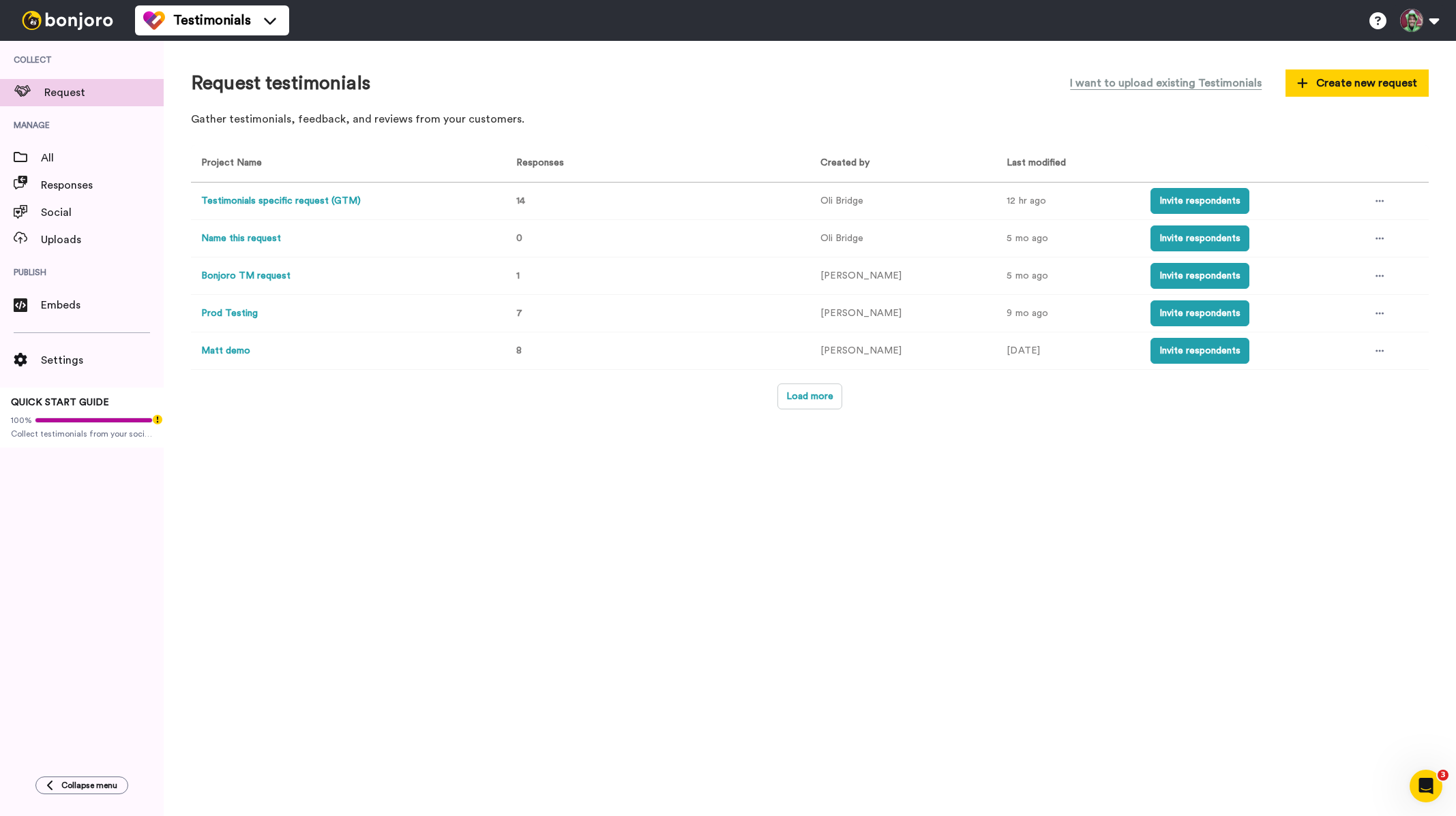
click at [267, 197] on button "Testimonials specific request (GTM)" at bounding box center [281, 201] width 159 height 15
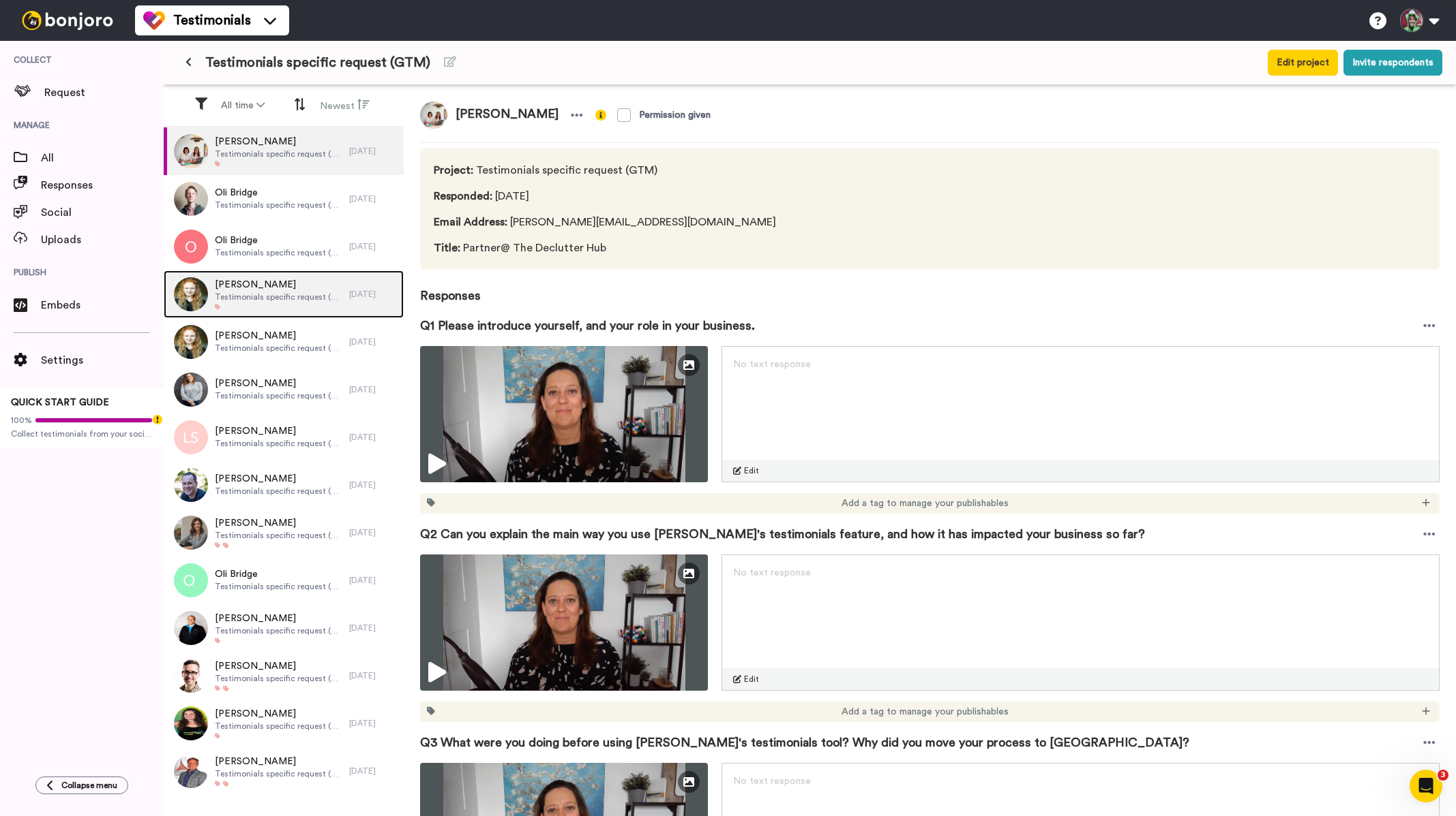
click at [291, 295] on span "Testimonials specific request (GTM)" at bounding box center [278, 297] width 127 height 11
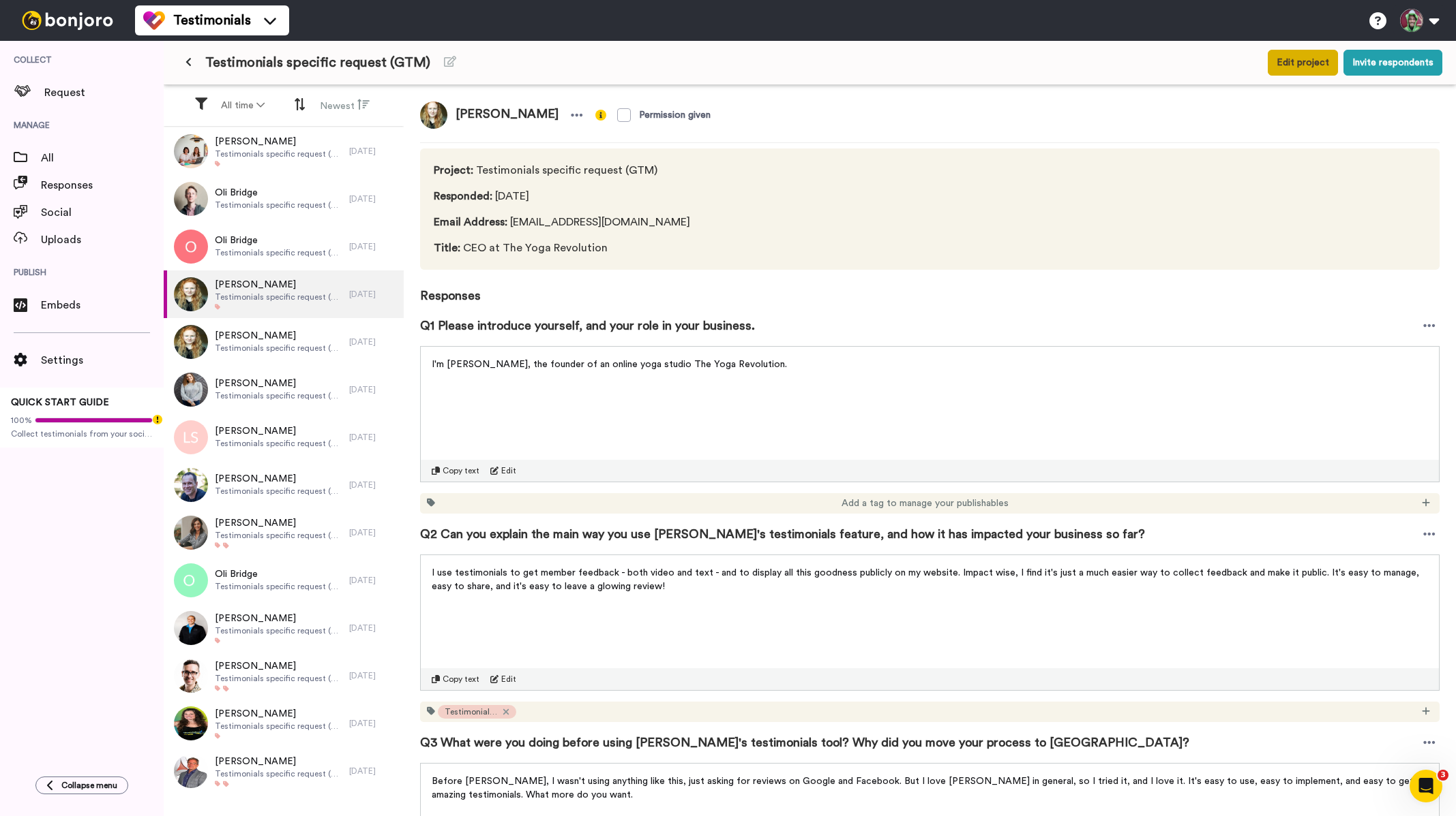
click at [1298, 65] on button "Edit project" at bounding box center [1302, 62] width 71 height 26
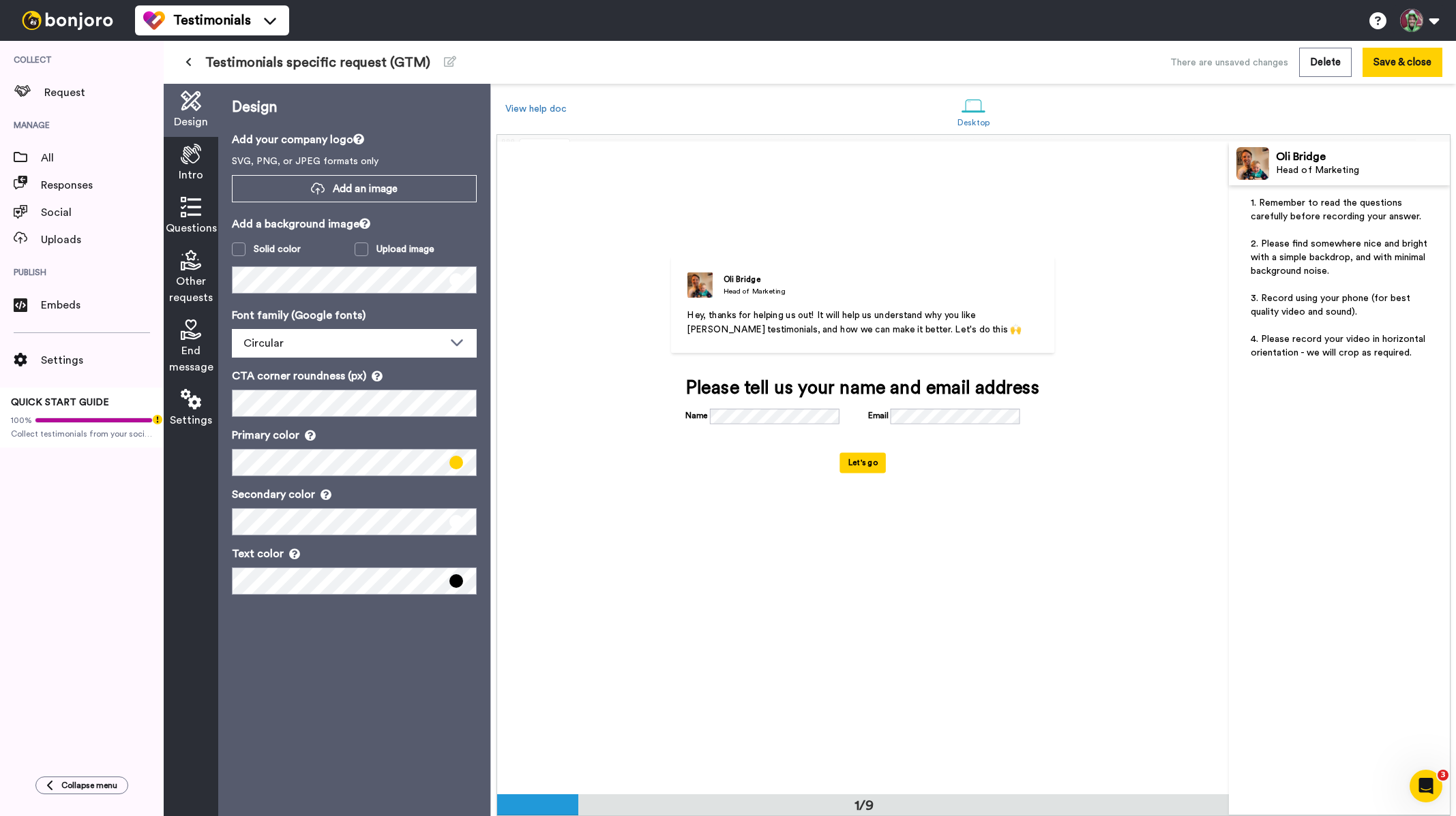
click at [191, 220] on div "Questions" at bounding box center [192, 217] width 55 height 53
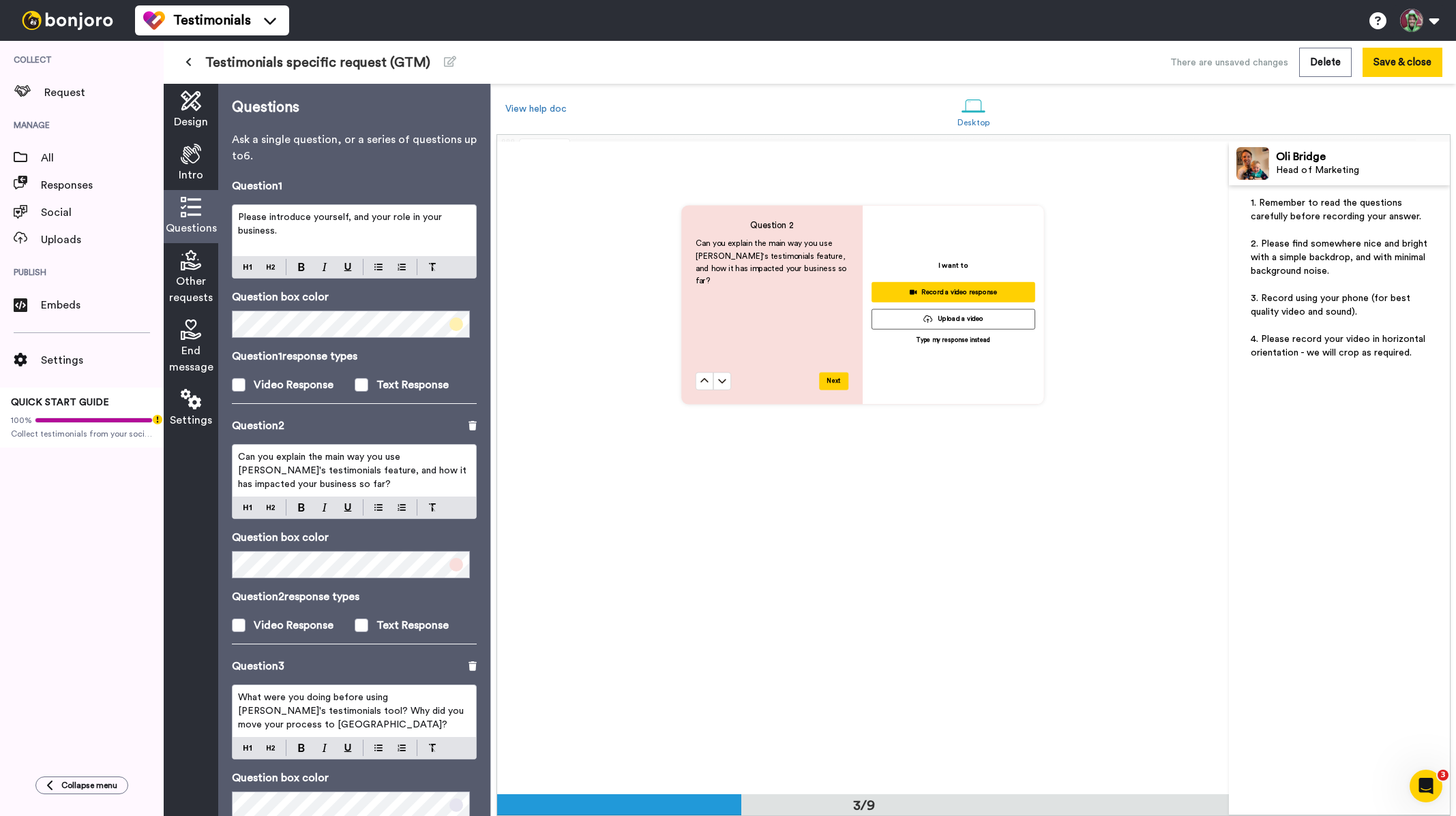
scroll to position [1472, 0]
click at [82, 154] on span "All" at bounding box center [103, 158] width 123 height 16
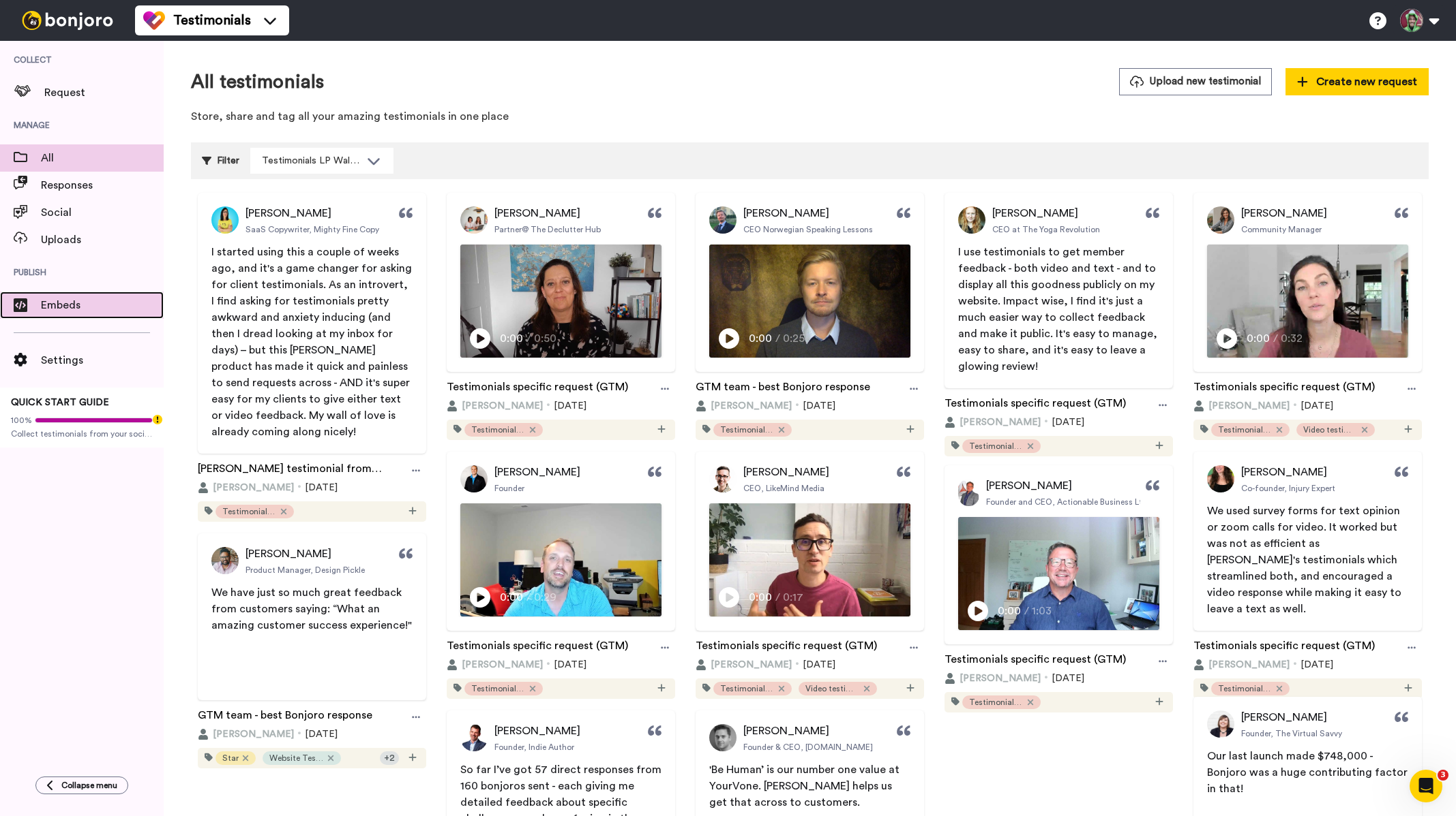
click at [66, 300] on span "Embeds" at bounding box center [103, 305] width 123 height 16
